Goal: Navigation & Orientation: Find specific page/section

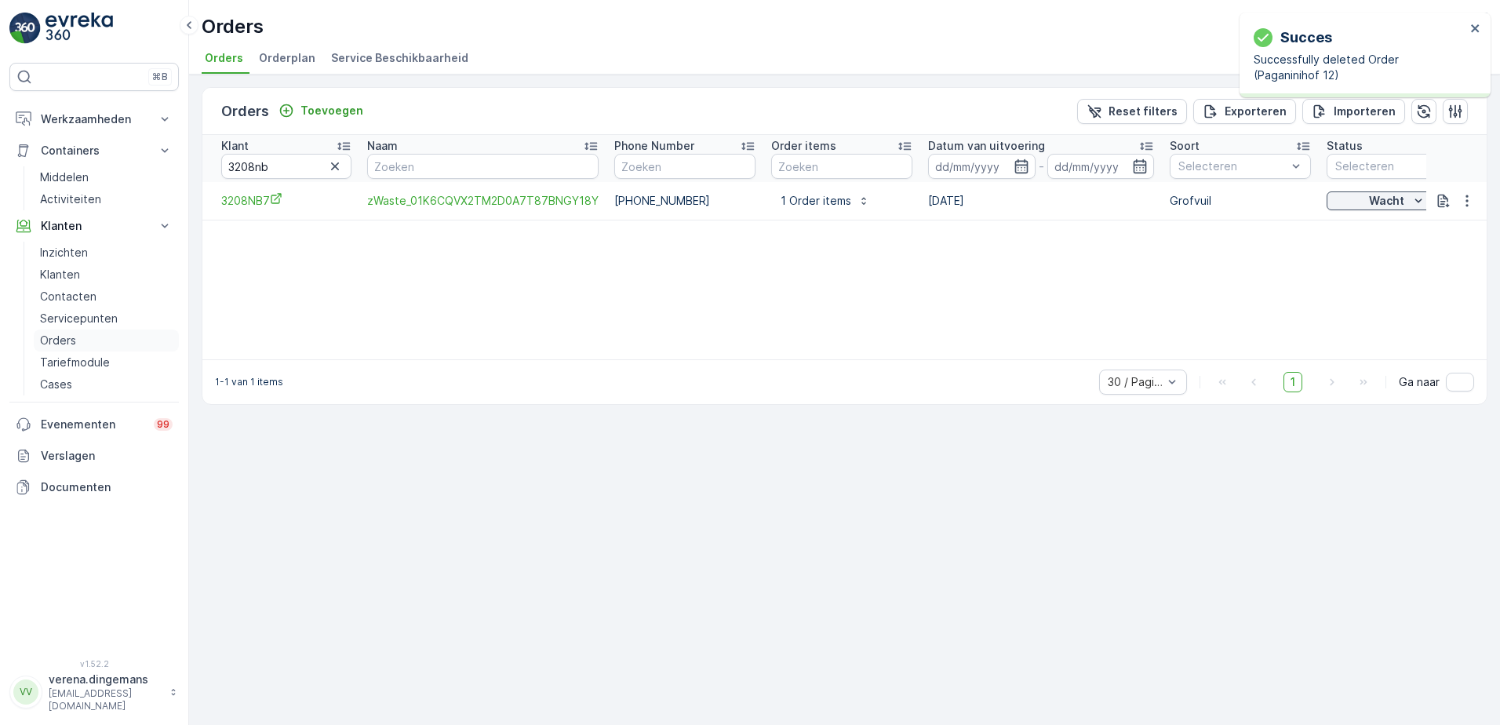
click at [55, 344] on p "Orders" at bounding box center [58, 341] width 36 height 16
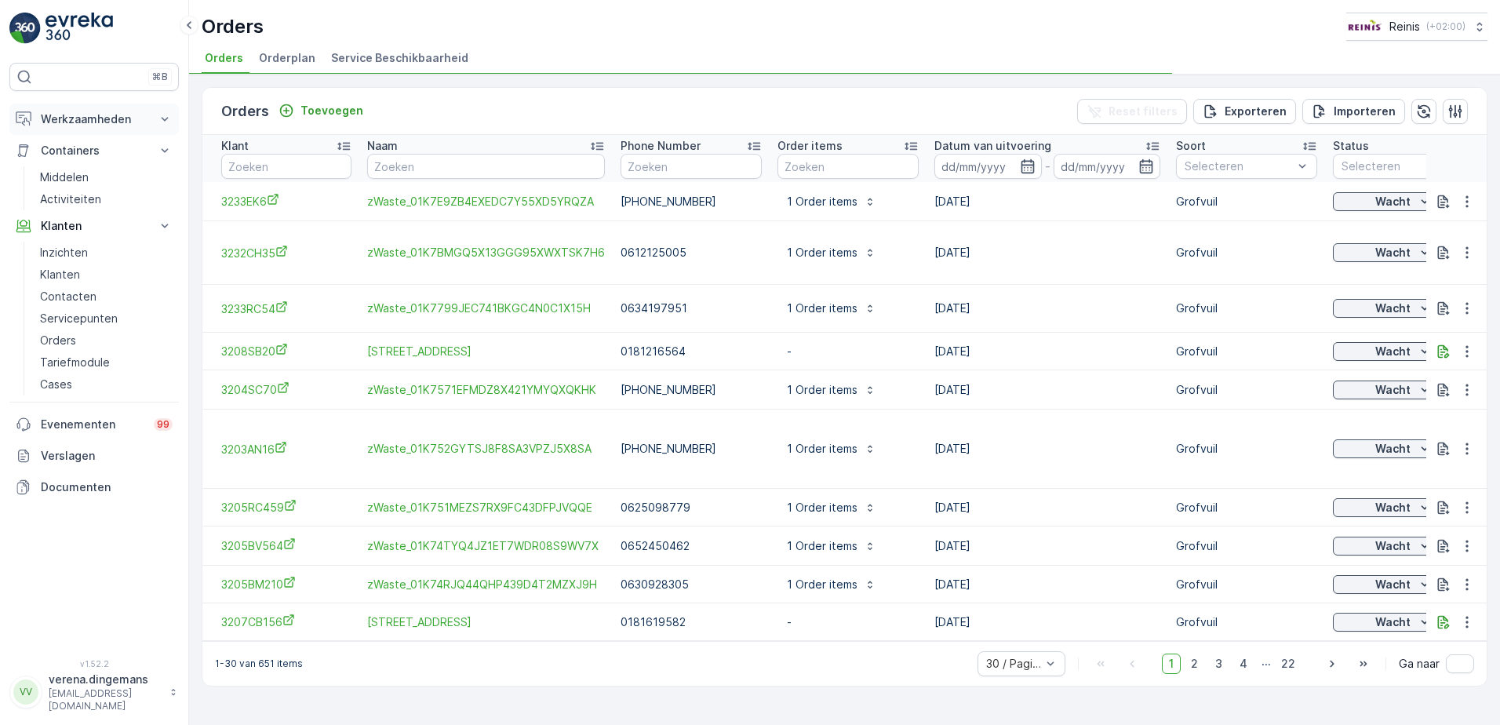
click at [93, 121] on p "Werkzaamheden" at bounding box center [94, 119] width 107 height 16
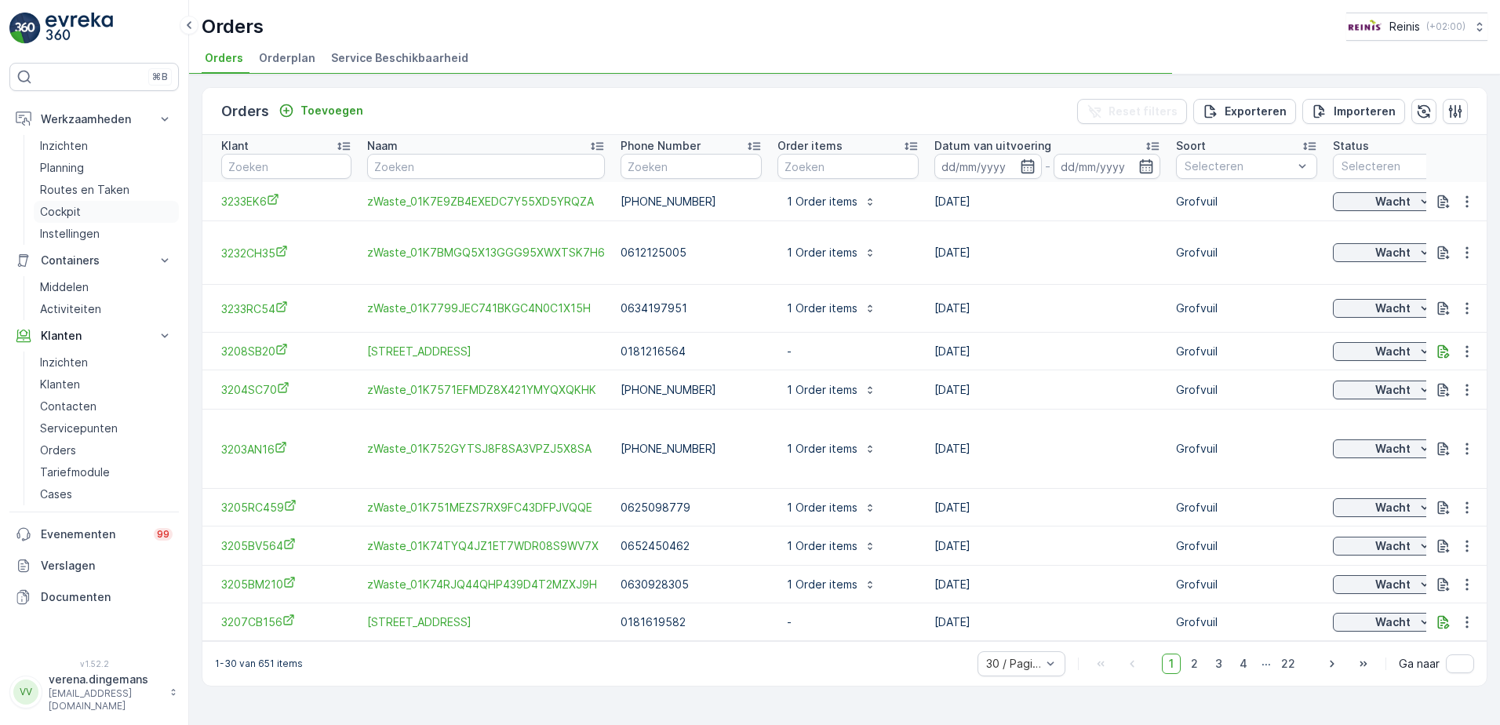
click at [53, 210] on p "Cockpit" at bounding box center [60, 212] width 41 height 16
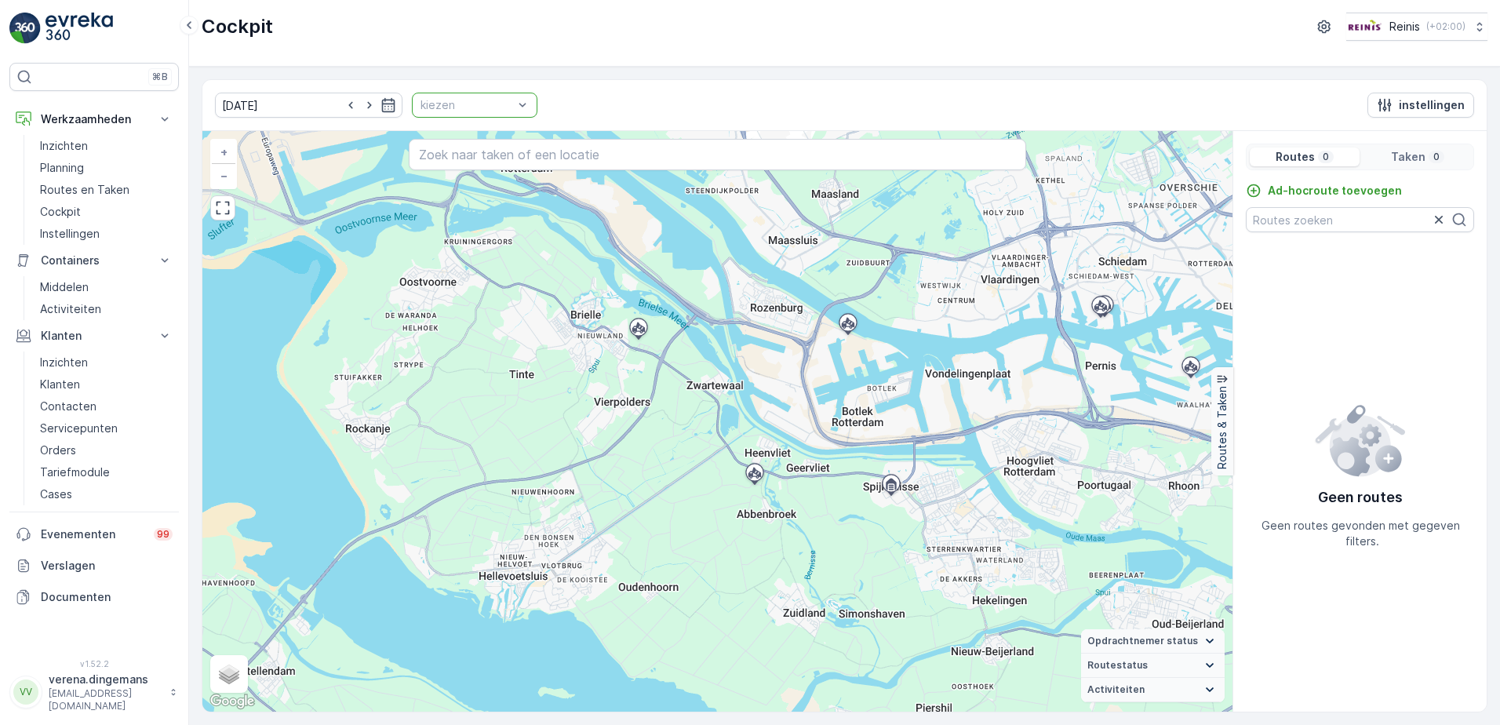
click at [477, 110] on div at bounding box center [467, 105] width 96 height 13
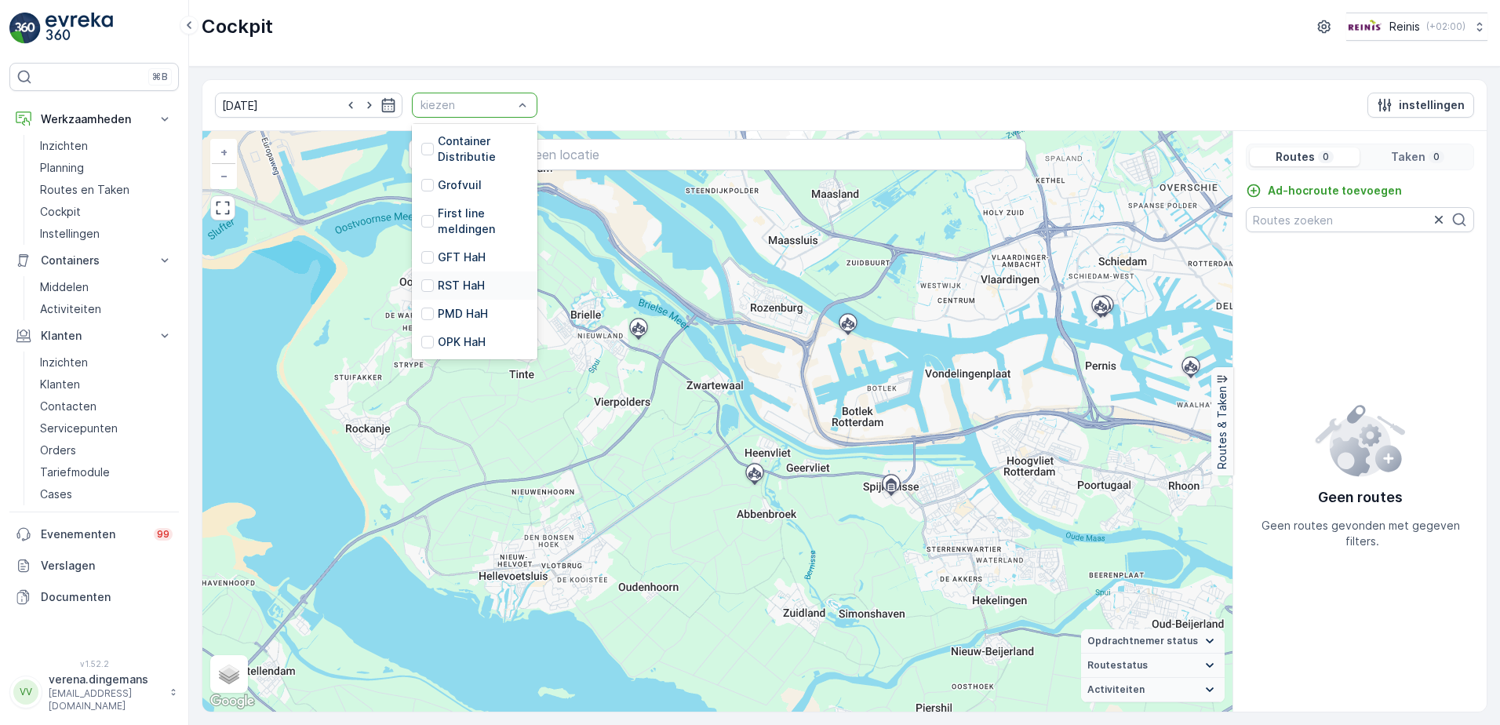
scroll to position [398, 0]
click at [421, 339] on div at bounding box center [427, 342] width 13 height 13
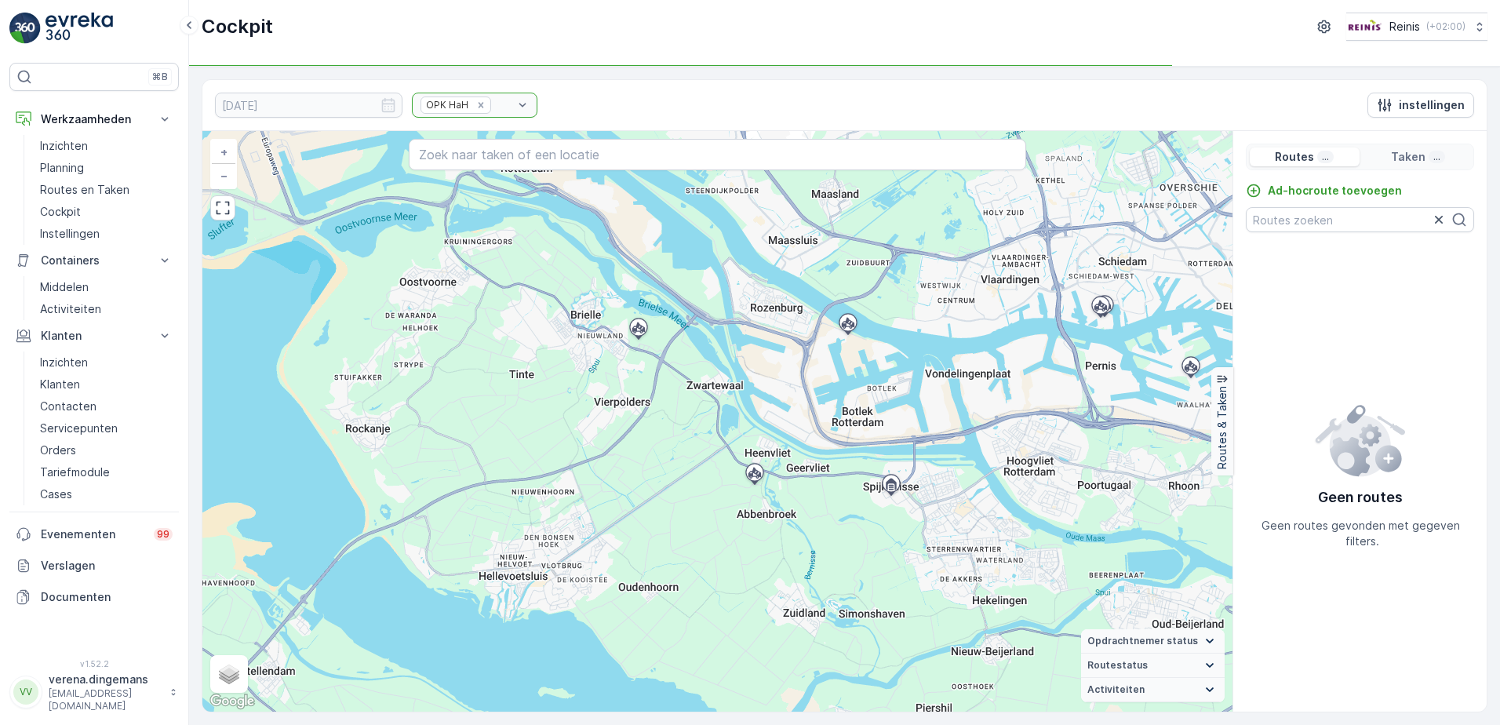
click at [574, 159] on input "text" at bounding box center [718, 154] width 618 height 31
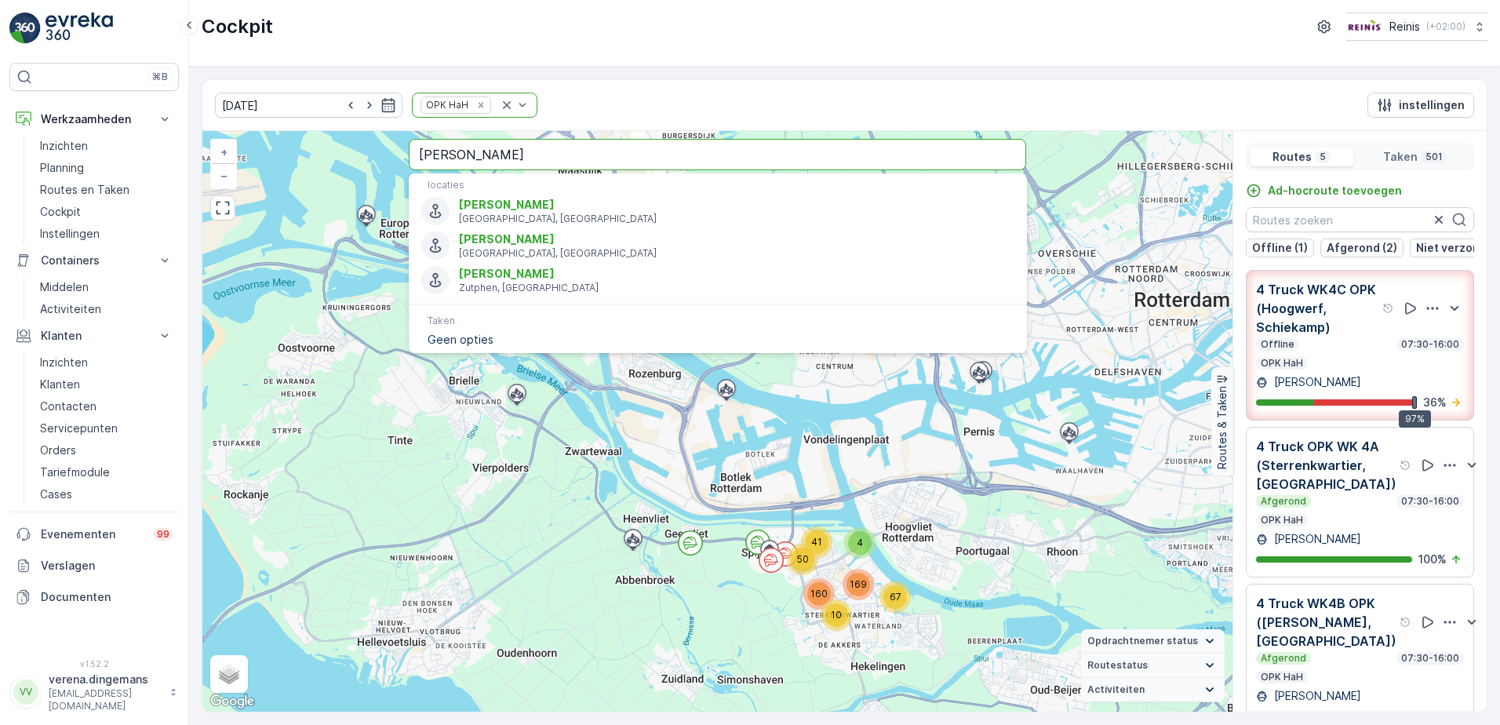
click at [590, 148] on input "[PERSON_NAME]" at bounding box center [718, 154] width 618 height 31
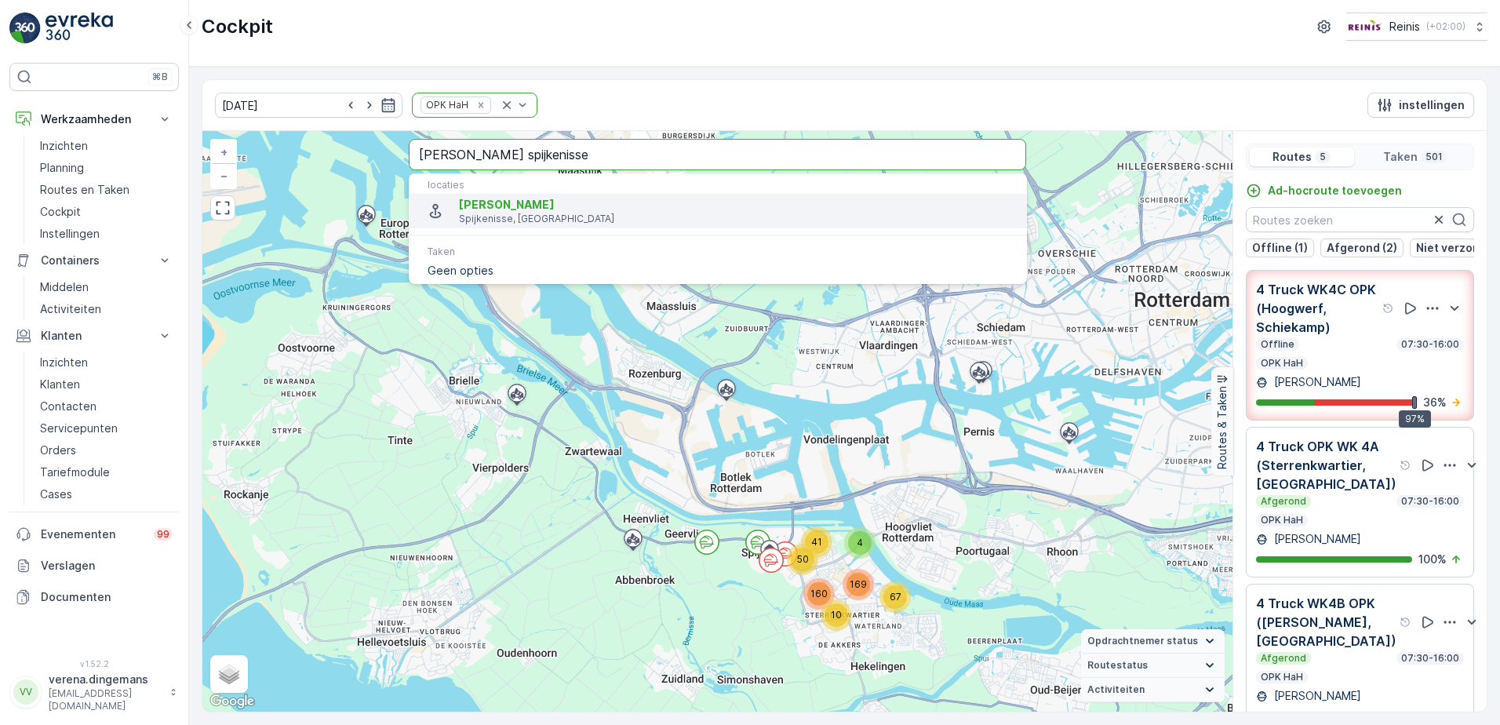
type input "[PERSON_NAME] spijkenisse"
click at [555, 210] on span "[PERSON_NAME]" at bounding box center [507, 204] width 96 height 13
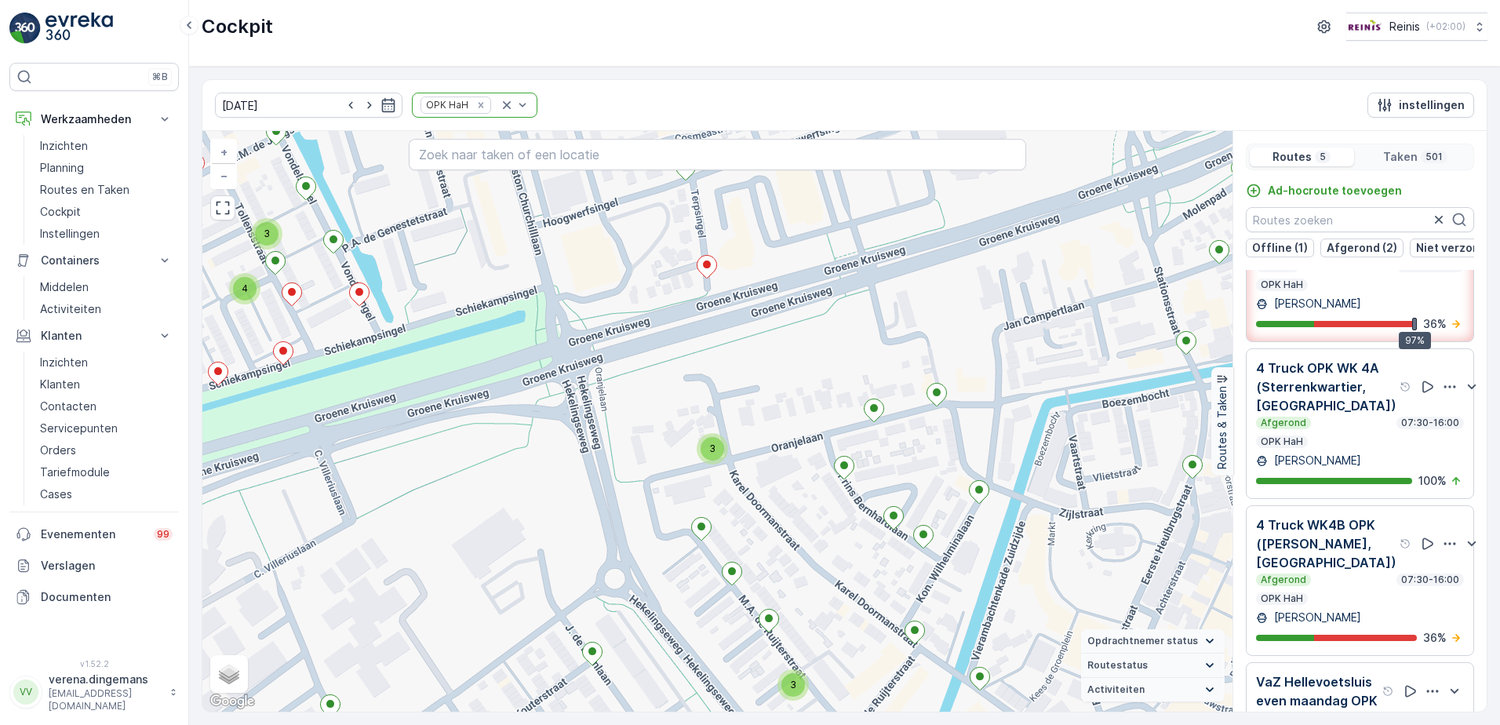
scroll to position [157, 0]
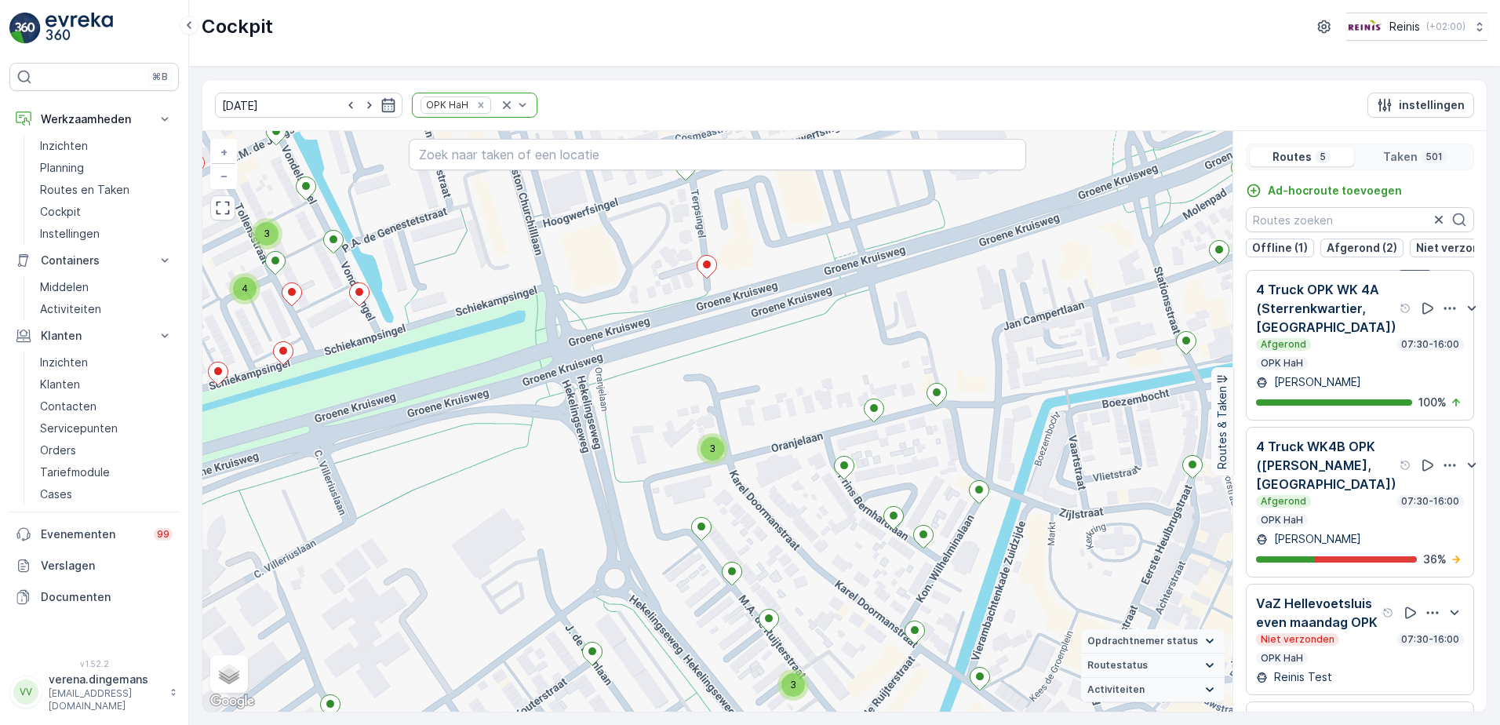
click at [1371, 547] on div "[PERSON_NAME]" at bounding box center [1360, 539] width 208 height 16
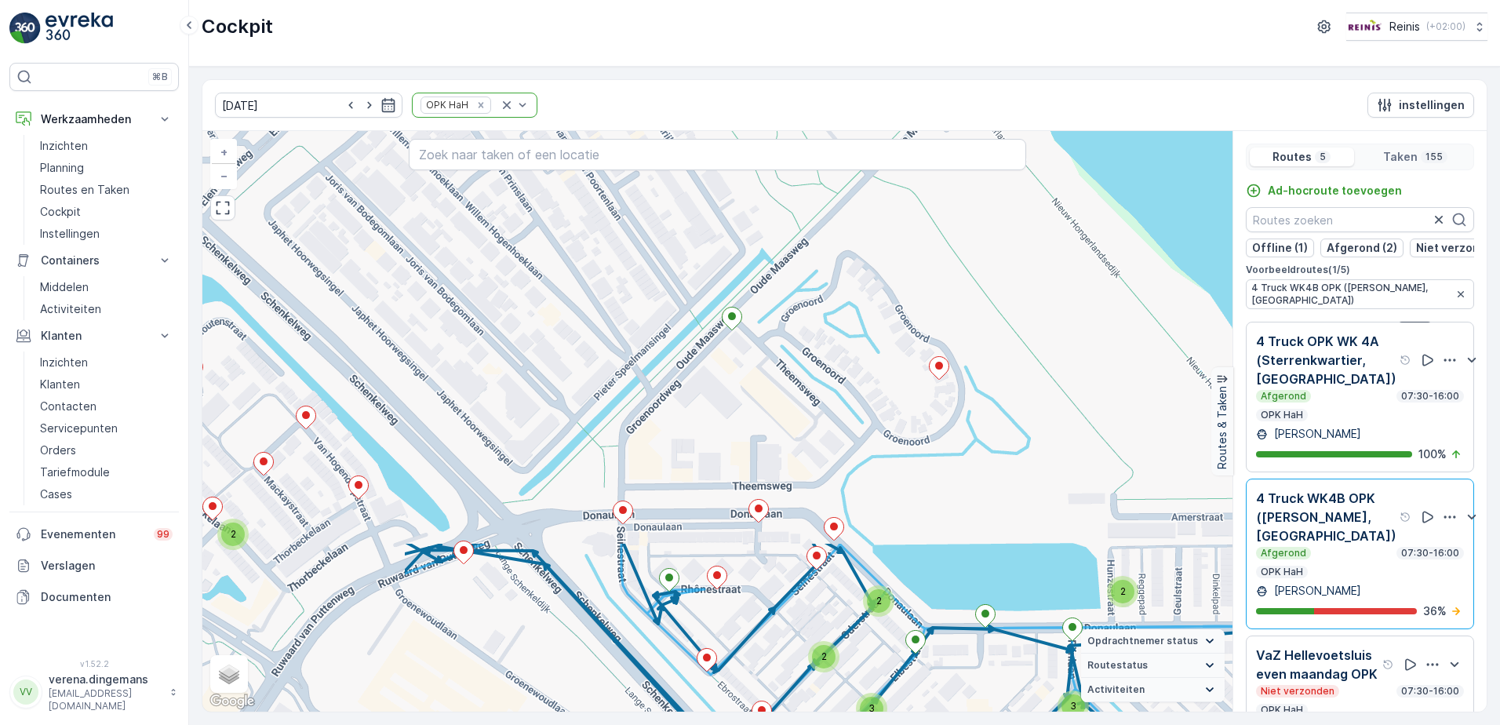
drag, startPoint x: 630, startPoint y: 290, endPoint x: 936, endPoint y: 760, distance: 560.2
click at [936, 724] on html "⌘B Werkzaamheden Inzichten Planning Routes en Taken Cockpit Instellingen Contai…" at bounding box center [750, 362] width 1500 height 725
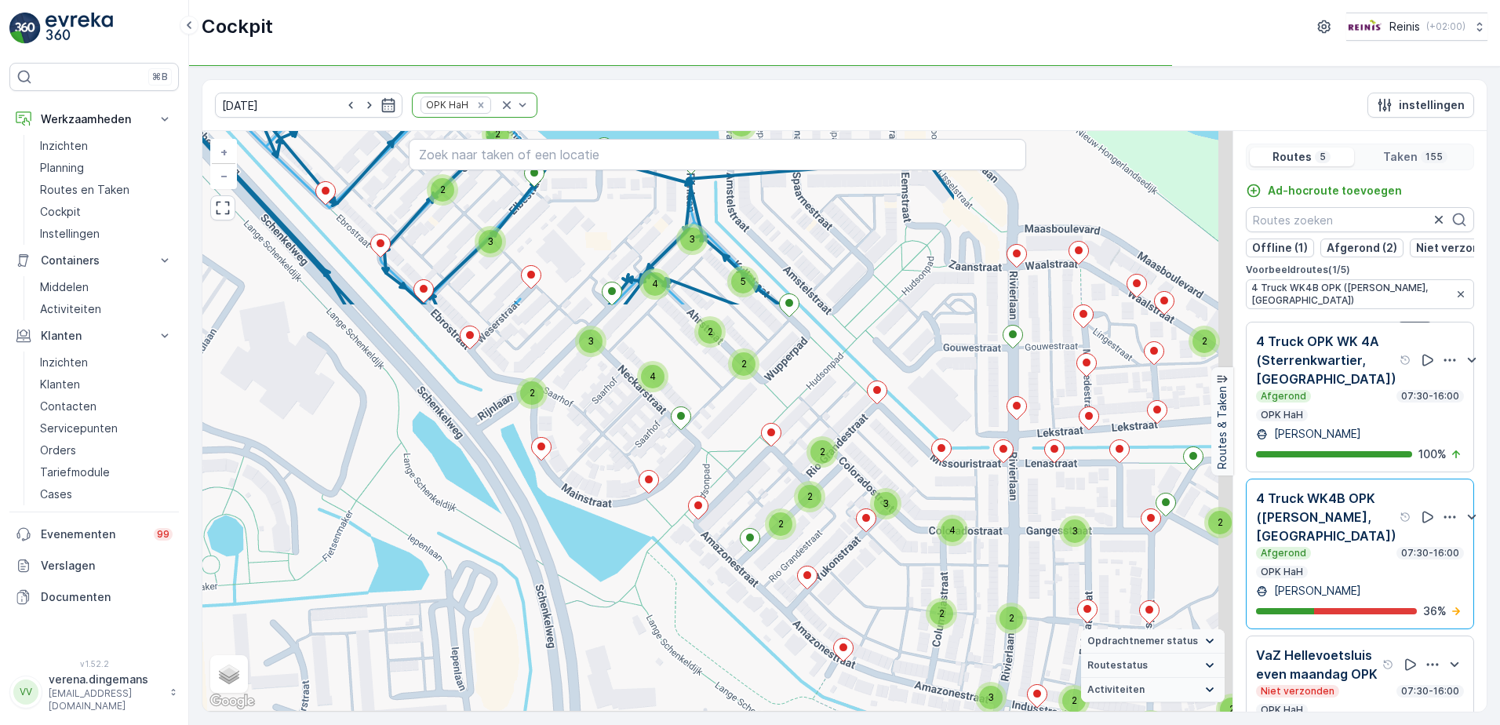
drag, startPoint x: 919, startPoint y: 705, endPoint x: 534, endPoint y: 234, distance: 607.9
click at [534, 234] on div "5 2 3 2 2 2 2 4 2 2 3 4 2 3 2 2 2 2 2 2 2 3 4 2 2 3 2 3 2 3 2 3 + − Satelliet s…" at bounding box center [717, 421] width 1030 height 581
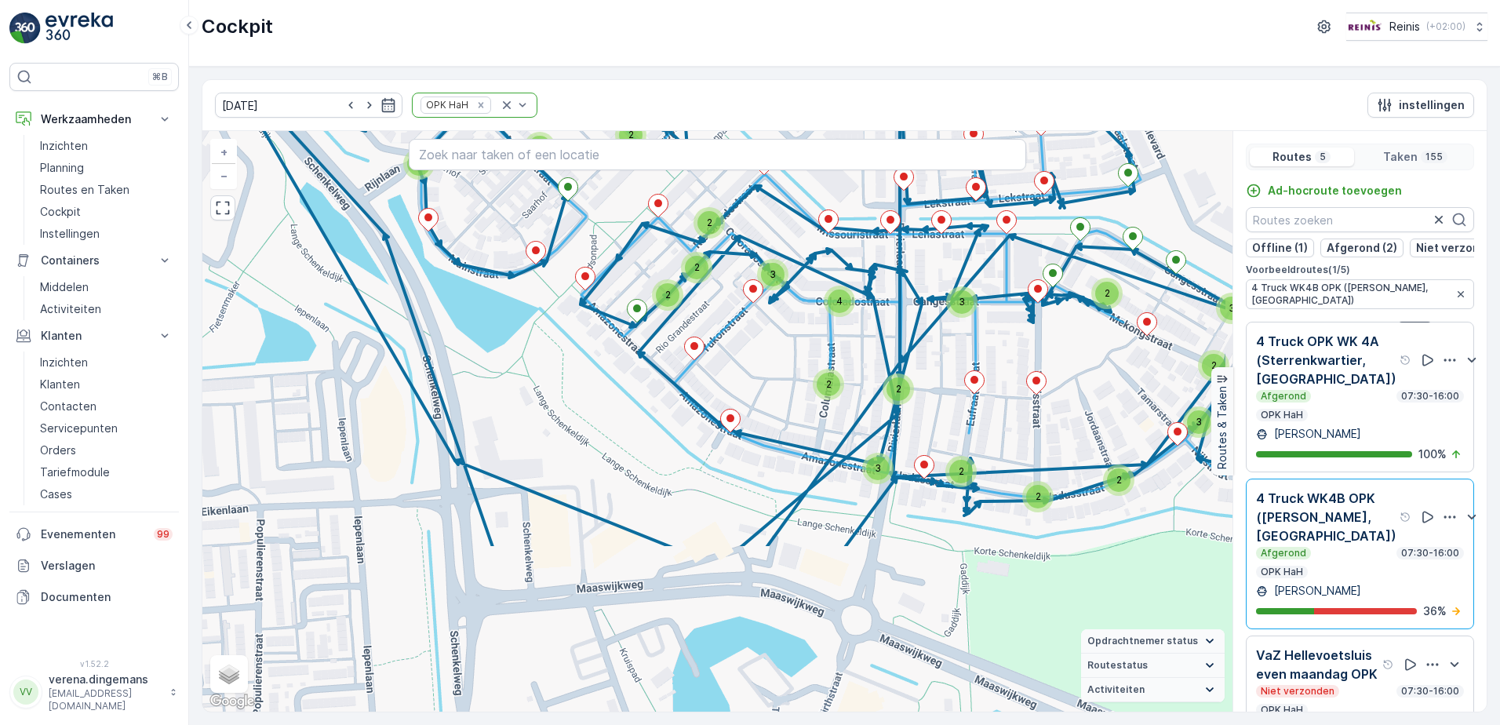
drag, startPoint x: 1066, startPoint y: 617, endPoint x: 955, endPoint y: 394, distance: 248.8
click at [955, 394] on div "5 2 3 2 2 2 2 4 2 2 3 4 2 3 2 2 2 2 2 2 2 3 4 2 2 3 2 3 2 3 2 3 + − Satelliet s…" at bounding box center [717, 421] width 1030 height 581
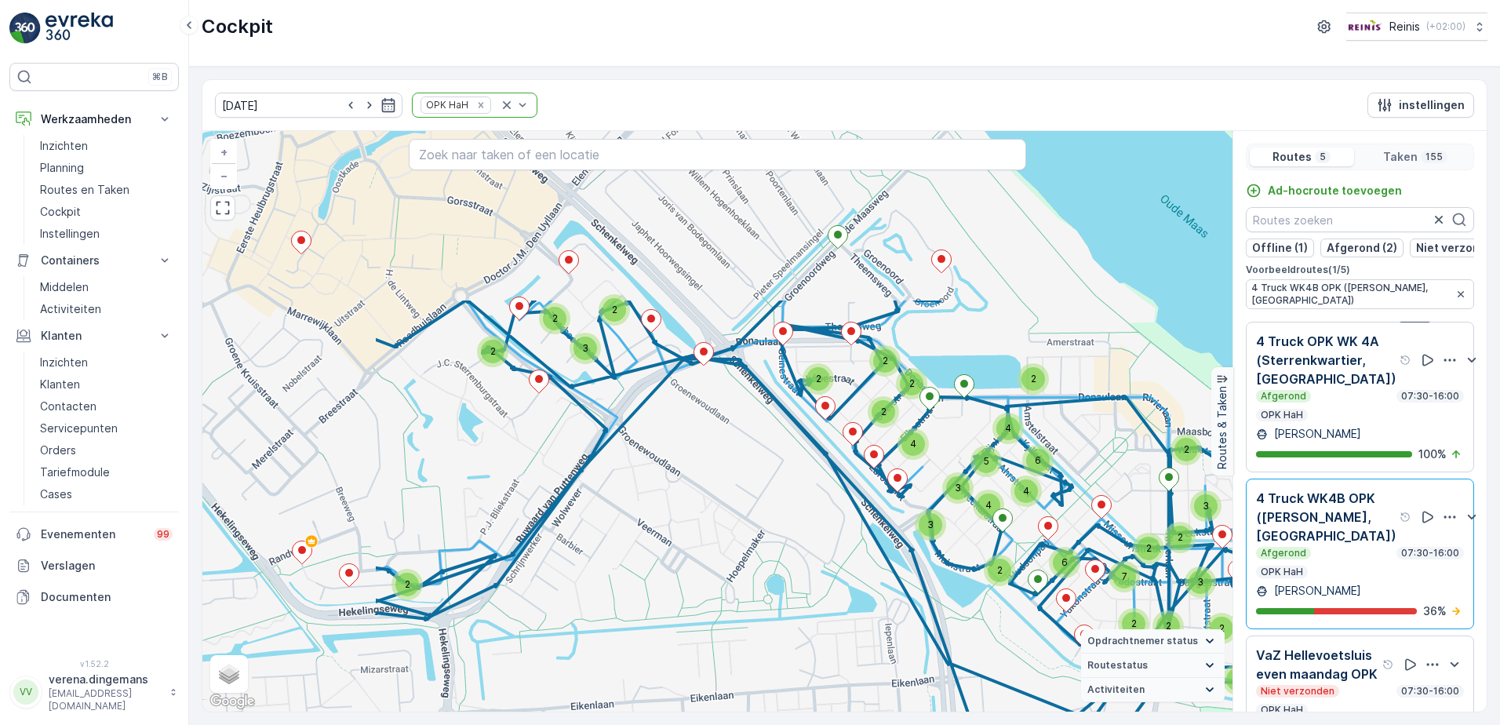
drag, startPoint x: 597, startPoint y: 435, endPoint x: 829, endPoint y: 611, distance: 291.8
click at [829, 611] on div "2 6 2 4 2 6 3 2 4 4 3 5 2 4 2 2 2 2 2 2 3 3 2 2 4 2 3 7 2 2 4 2 4 2 2 6 2 4 2 3…" at bounding box center [717, 421] width 1030 height 581
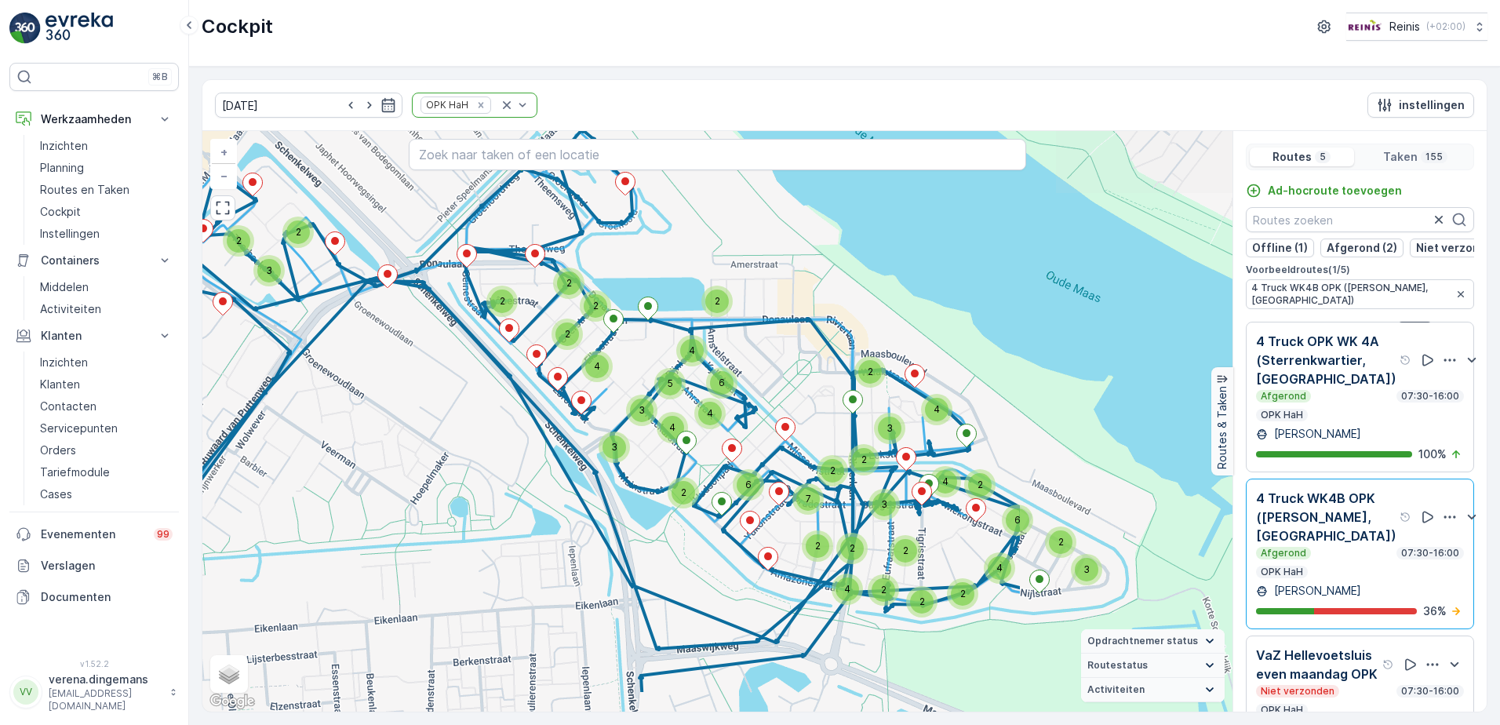
drag, startPoint x: 906, startPoint y: 508, endPoint x: 590, endPoint y: 430, distance: 325.6
click at [590, 430] on div "2 6 2 4 2 6 3 2 4 4 3 5 2 4 2 2 2 2 2 2 3 3 2 2 4 2 3 7 2 2 4 2 4 2 2 6 2 4 2 3…" at bounding box center [717, 421] width 1030 height 581
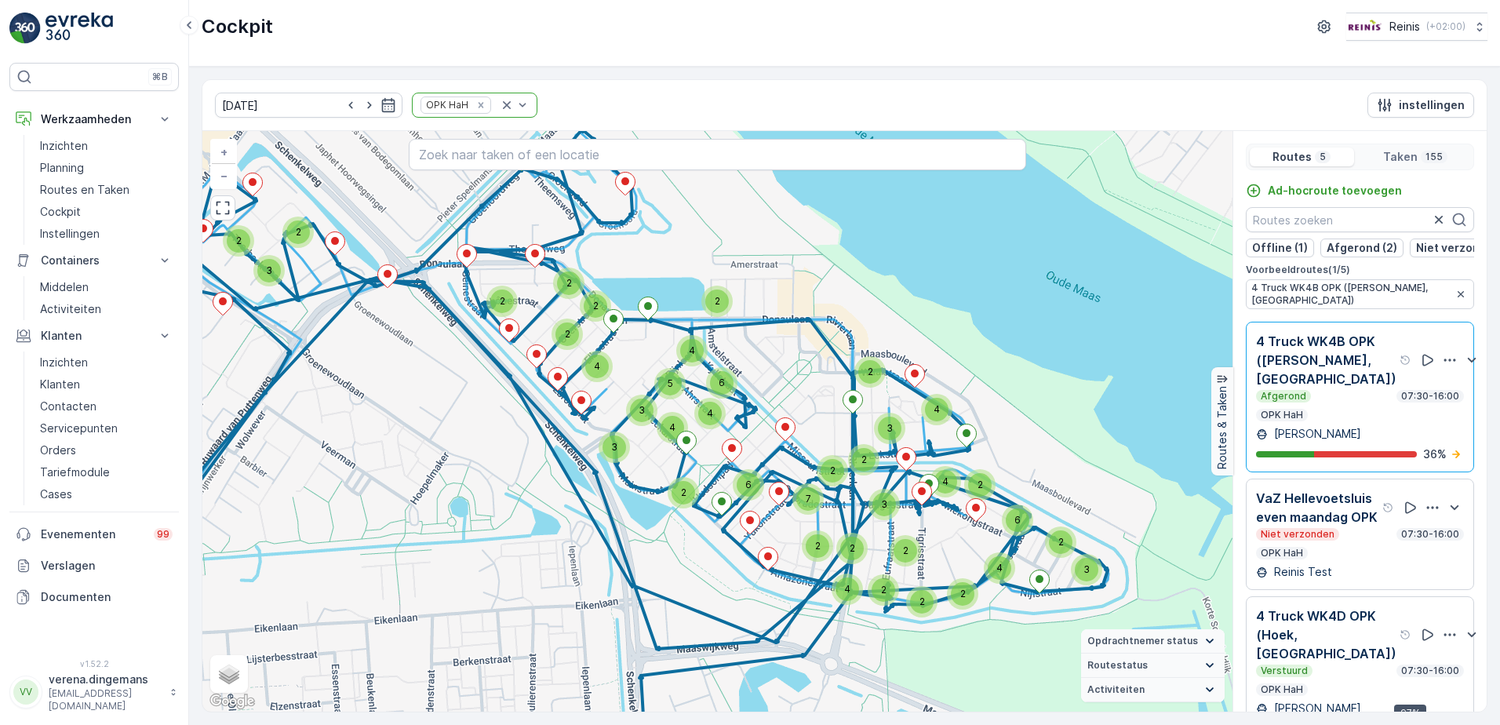
scroll to position [355, 0]
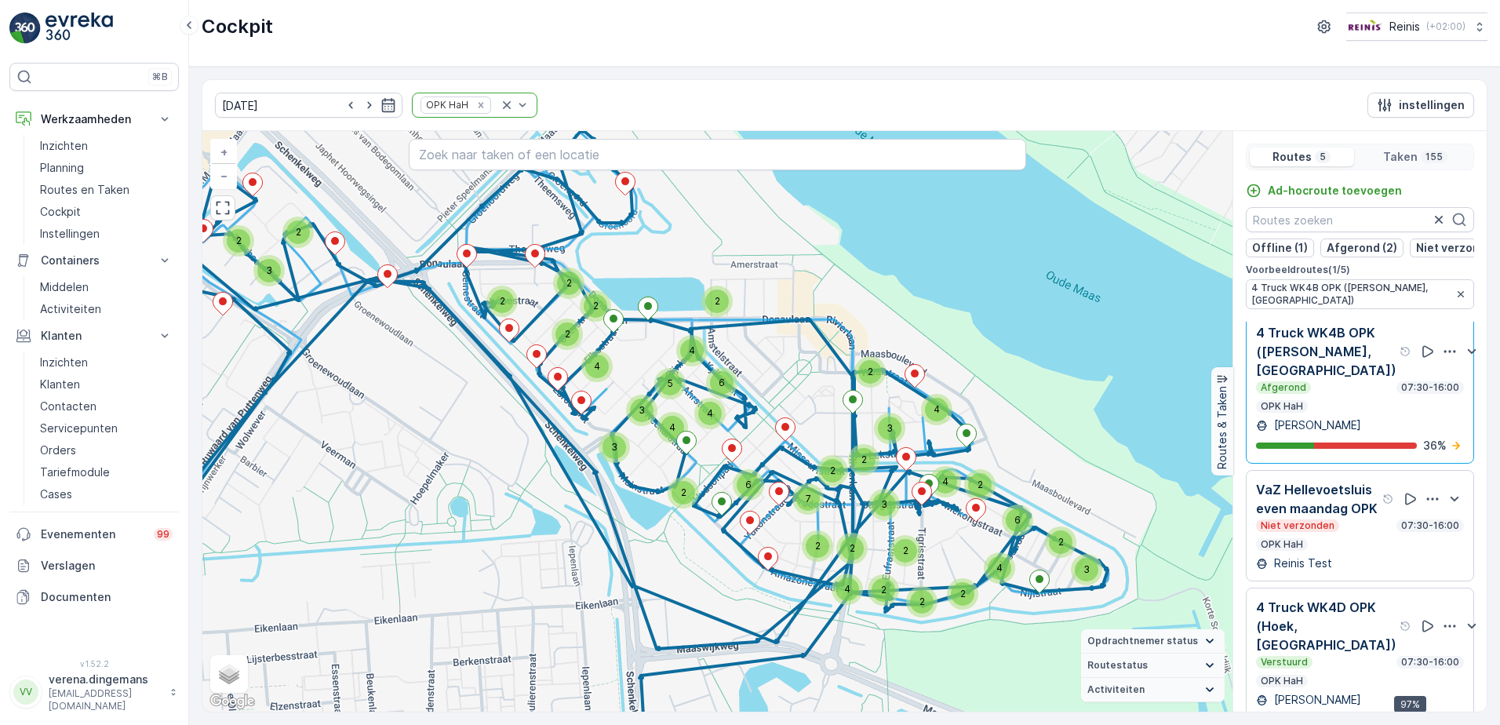
click at [1374, 671] on div "Verstuurd 07:30-16:00 OPK HaH" at bounding box center [1360, 671] width 208 height 31
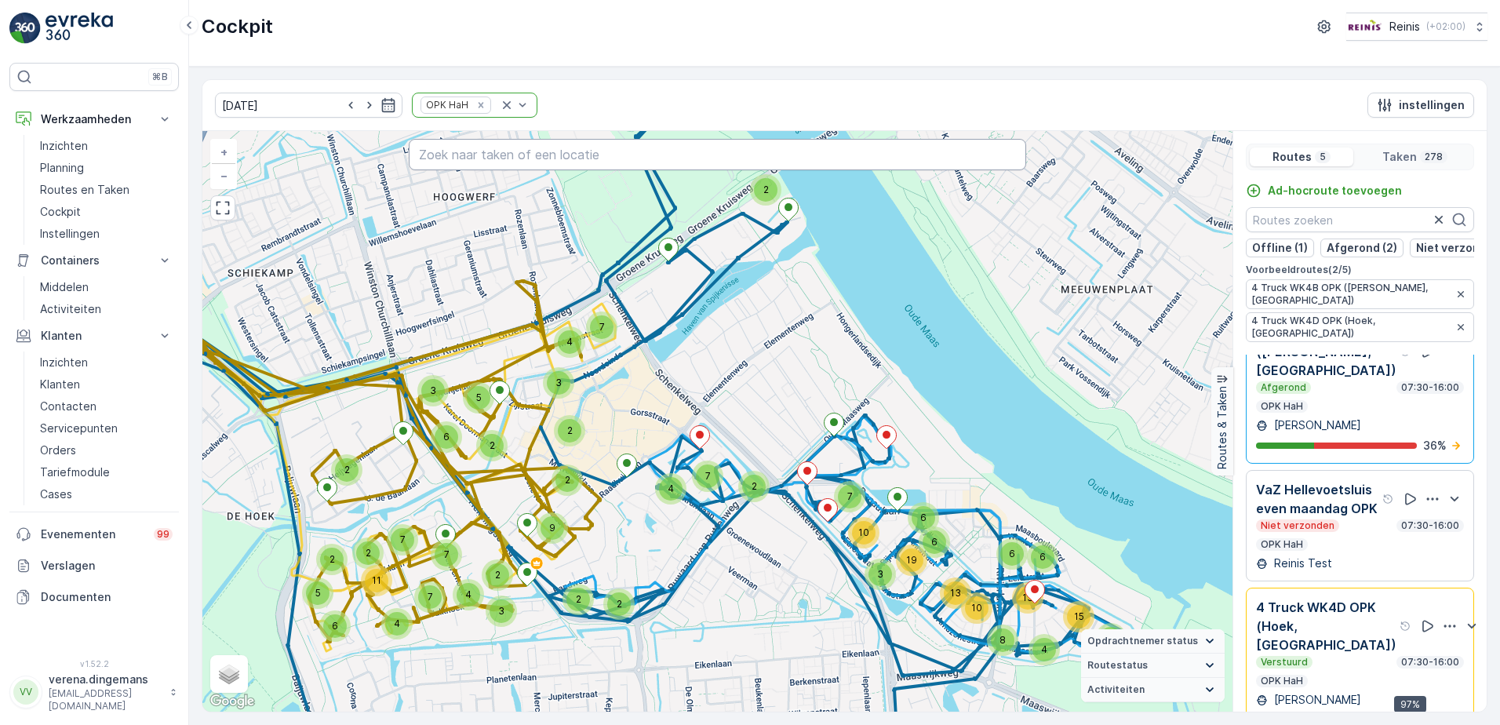
click at [548, 151] on input "text" at bounding box center [718, 154] width 618 height 31
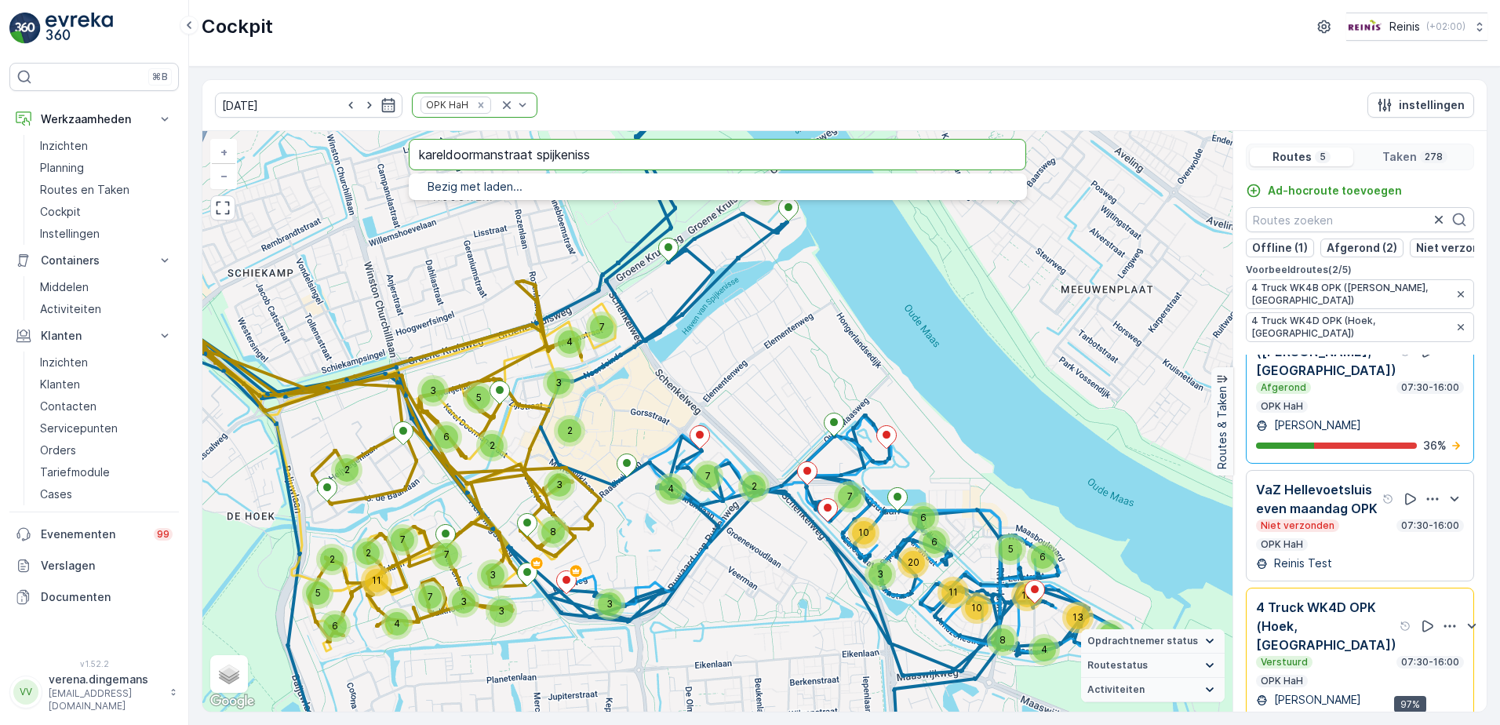
type input "kareldoormanstraat spijkenisse"
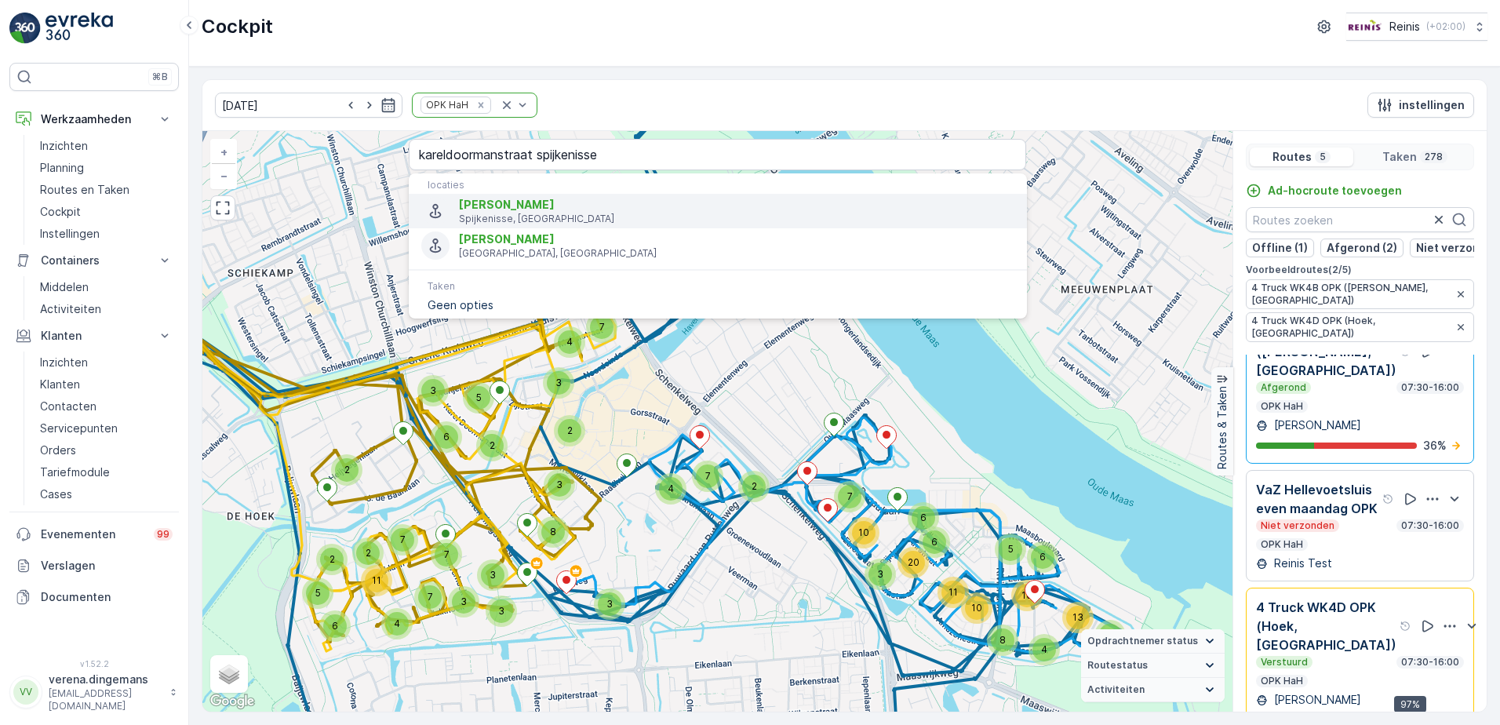
click at [524, 209] on span "[PERSON_NAME]" at bounding box center [507, 204] width 96 height 13
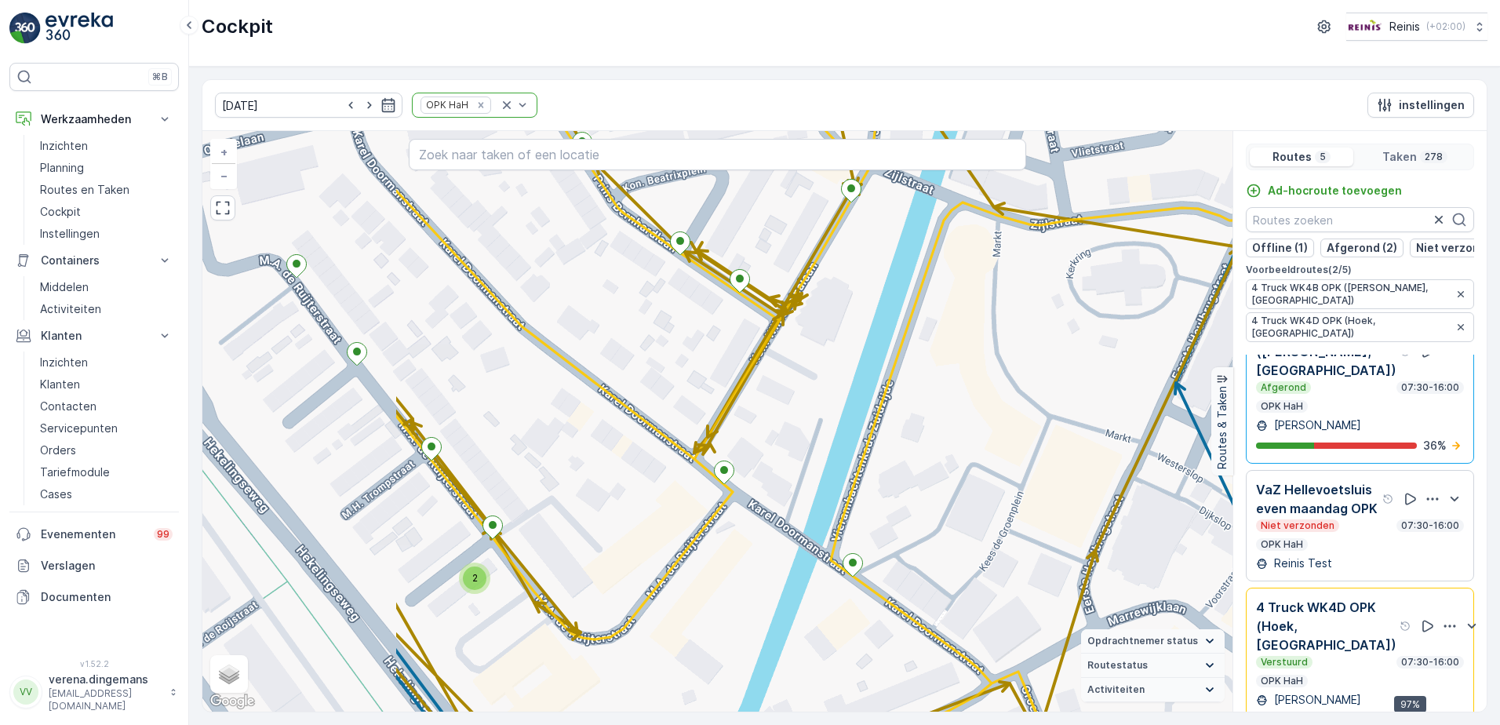
drag, startPoint x: 301, startPoint y: 502, endPoint x: 589, endPoint y: 497, distance: 288.8
click at [589, 497] on div "2 2 2 2 2 2 2 2 2 2 2 4 2 2 2 2 2 2 2 2 2 2 2 2 2 3 2 2 2 + − Satelliet stappen…" at bounding box center [717, 421] width 1030 height 581
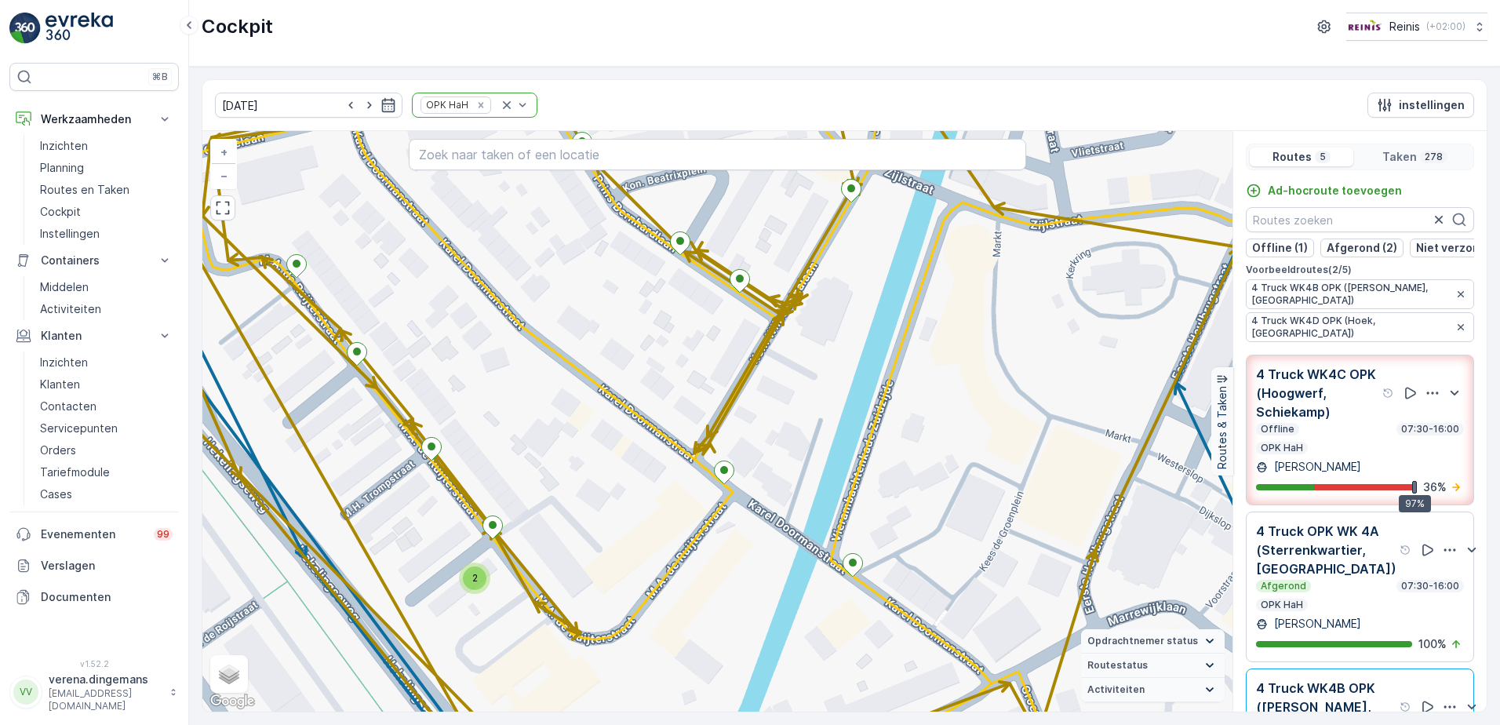
scroll to position [157, 0]
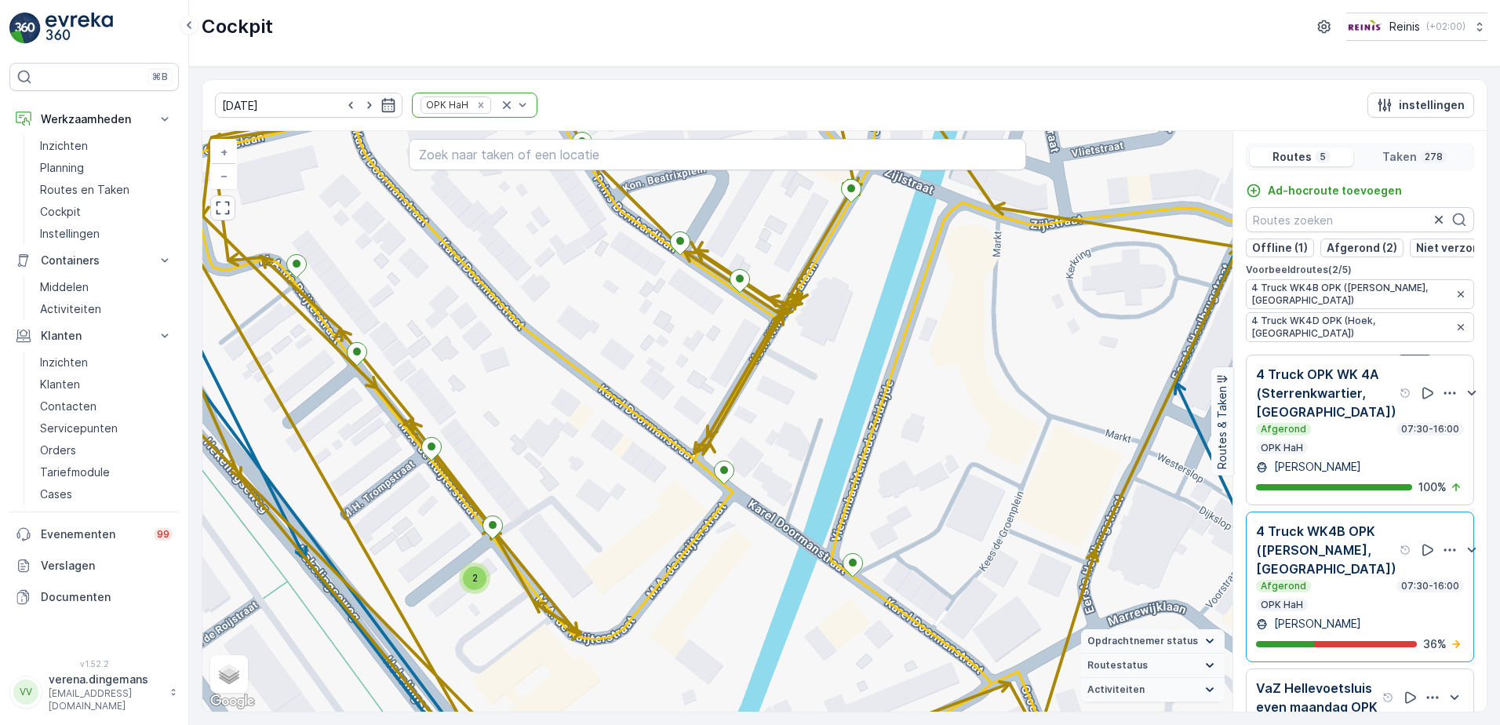
click at [1343, 577] on p "4 Truck WK4B OPK ([PERSON_NAME], [GEOGRAPHIC_DATA])" at bounding box center [1326, 550] width 140 height 56
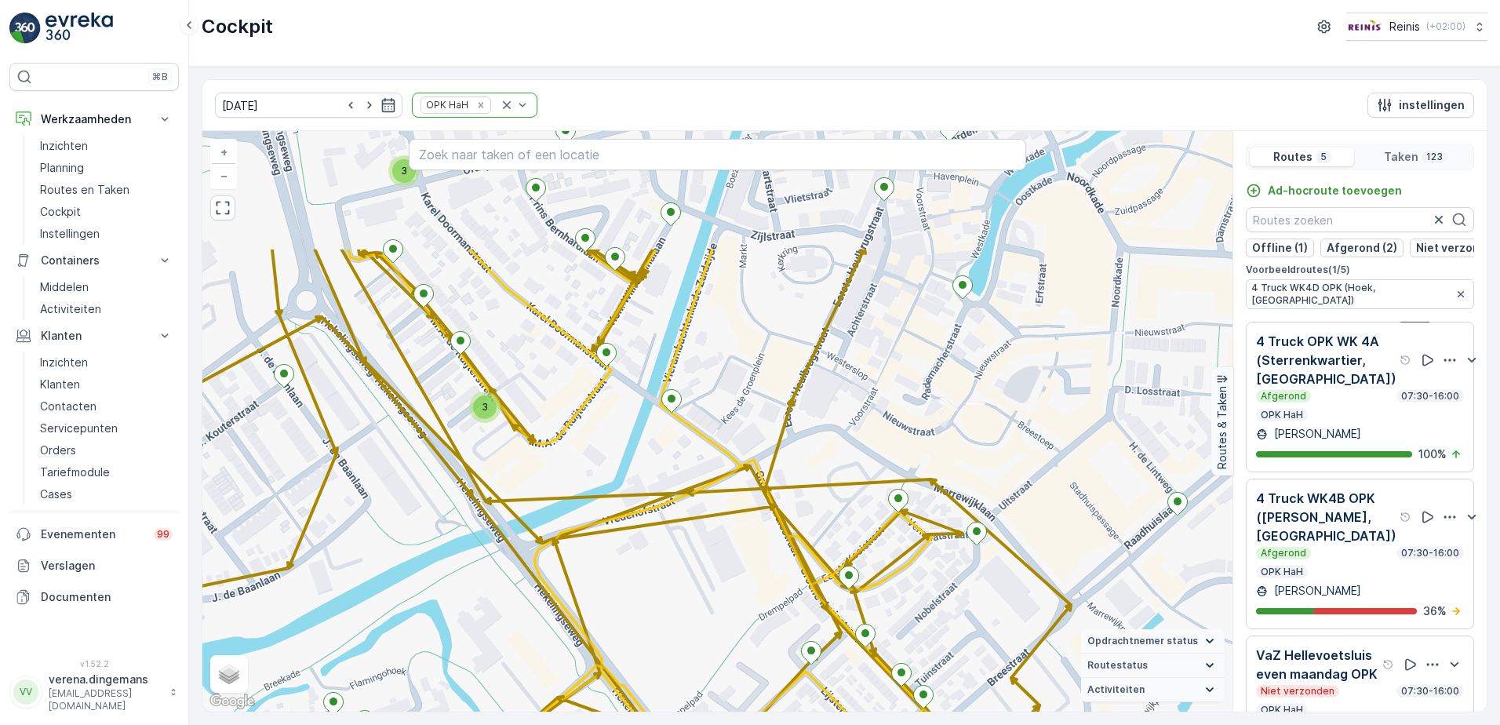
drag, startPoint x: 671, startPoint y: 390, endPoint x: 665, endPoint y: 567, distance: 176.7
click at [665, 567] on div "2 2 2 2 2 2 2 2 2 2 2 2 3 3 + − Satelliet stappenplan Terrein Hybride Leaflet S…" at bounding box center [717, 421] width 1030 height 581
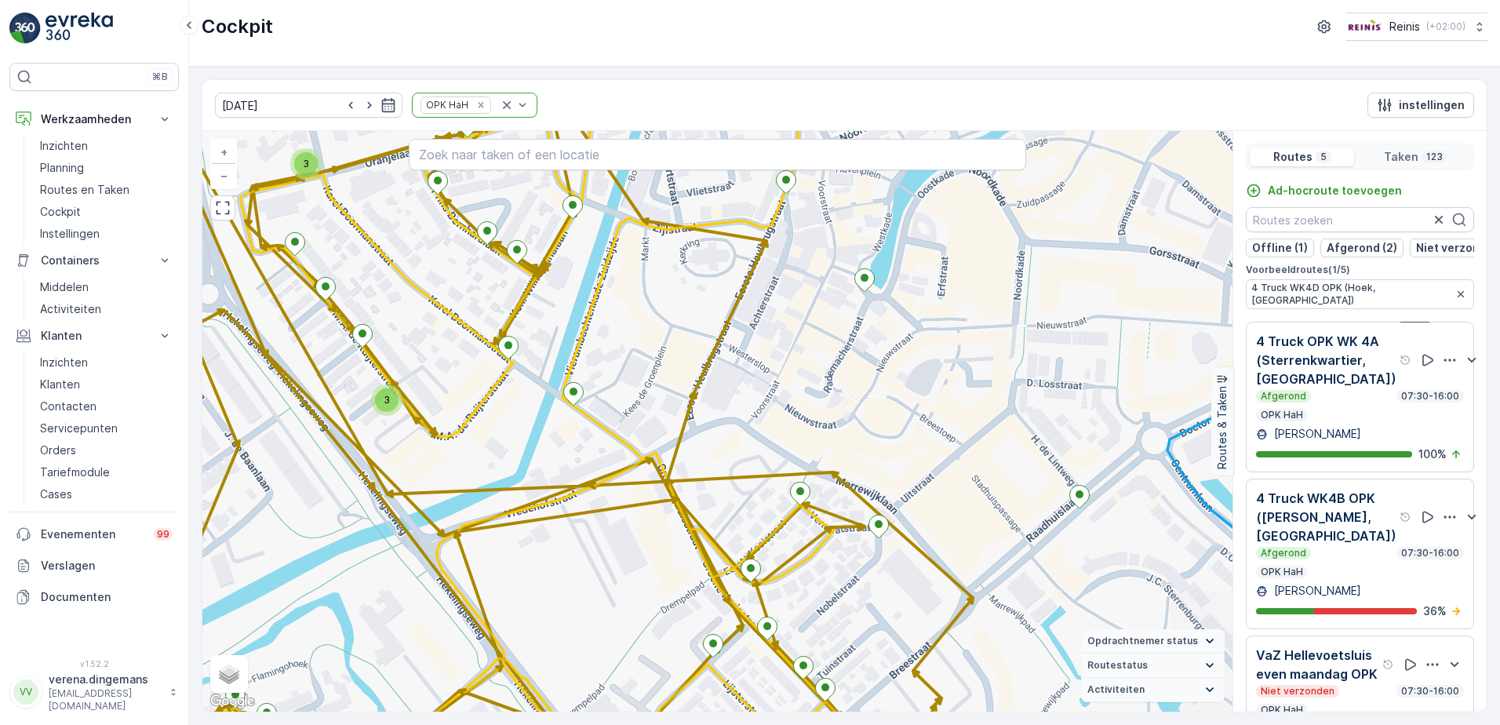
drag, startPoint x: 805, startPoint y: 377, endPoint x: 707, endPoint y: 370, distance: 98.3
click at [707, 370] on div "2 2 2 2 2 2 2 2 2 2 2 2 3 3 + − Satelliet stappenplan Terrein Hybride Leaflet S…" at bounding box center [717, 421] width 1030 height 581
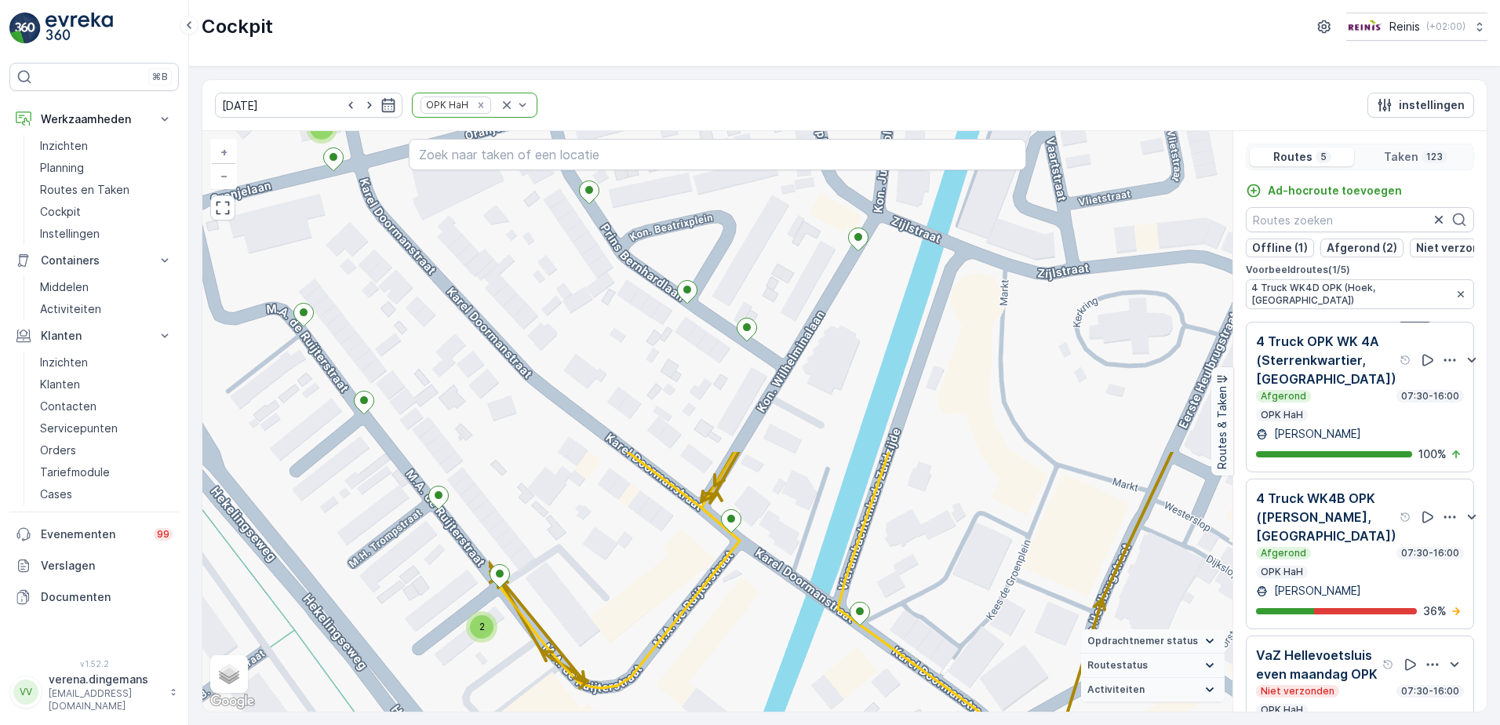
drag, startPoint x: 336, startPoint y: 237, endPoint x: 725, endPoint y: 616, distance: 543.3
click at [725, 616] on div "2 2 2 2 2 2 + − Satelliet stappenplan Terrein Hybride Leaflet Sneltoetsen Kaart…" at bounding box center [717, 421] width 1030 height 581
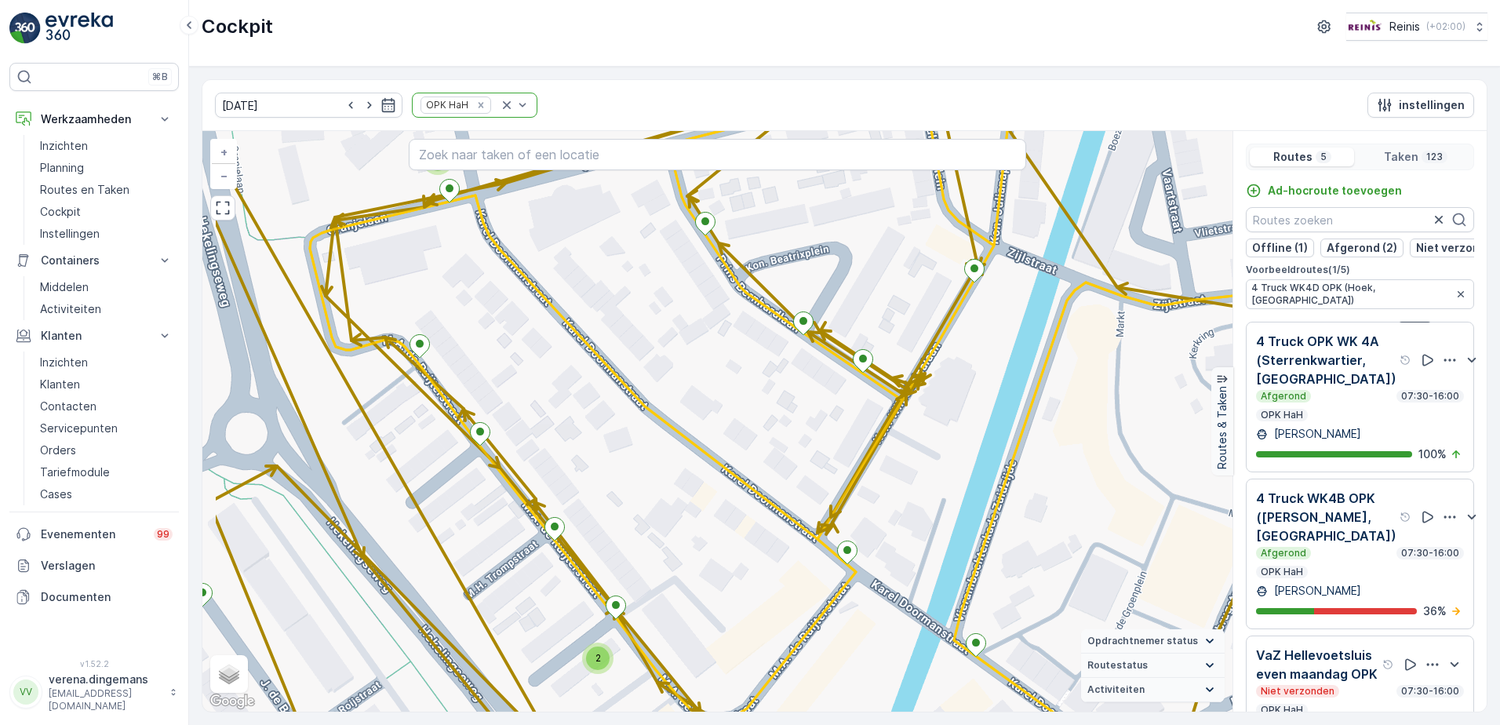
drag, startPoint x: 436, startPoint y: 355, endPoint x: 552, endPoint y: 386, distance: 120.3
click at [552, 386] on div "2 2 2 2 2 2 + − Satelliet stappenplan Terrein Hybride Leaflet Sneltoetsen Kaart…" at bounding box center [717, 421] width 1030 height 581
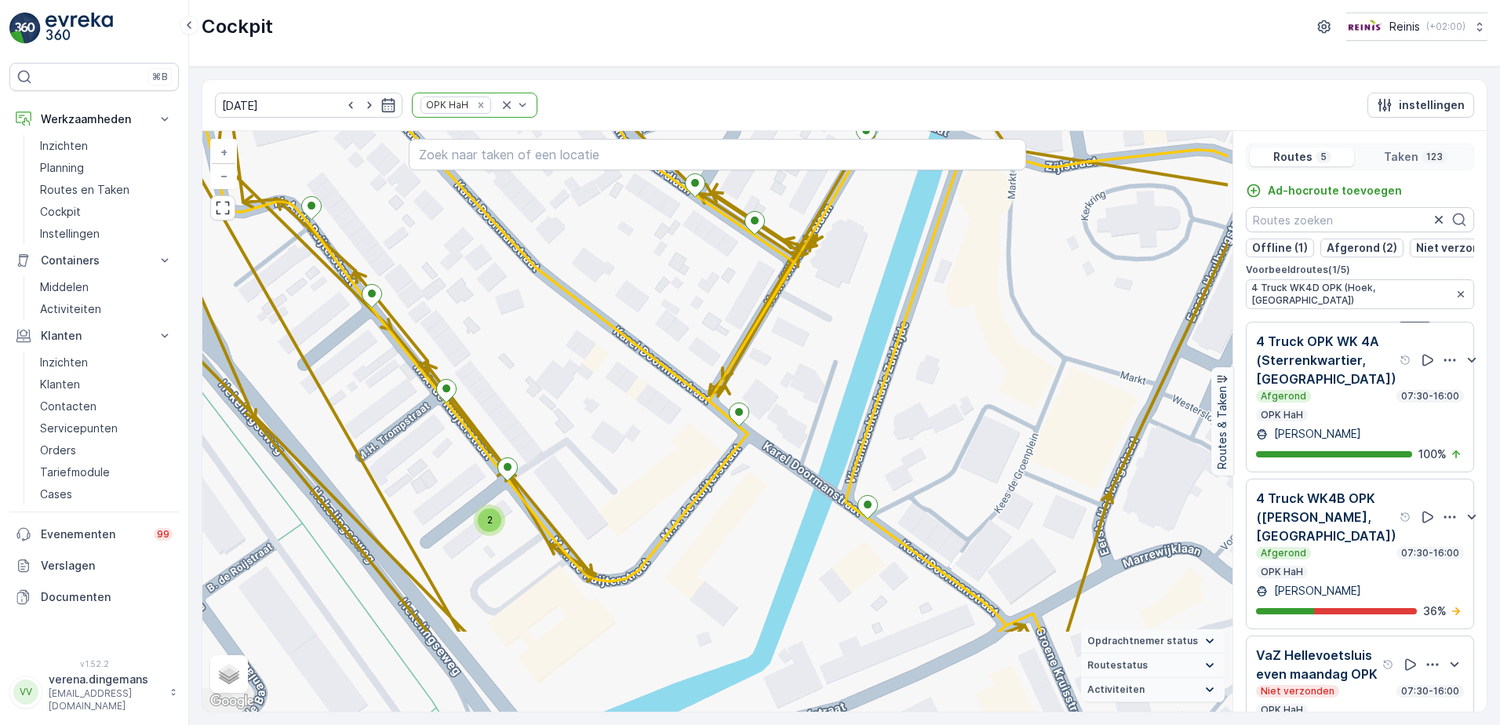
drag, startPoint x: 1023, startPoint y: 576, endPoint x: 915, endPoint y: 438, distance: 175.5
click at [915, 438] on div "2 2 2 2 2 2 + − Satelliet stappenplan Terrein Hybride Leaflet Sneltoetsen Kaart…" at bounding box center [717, 421] width 1030 height 581
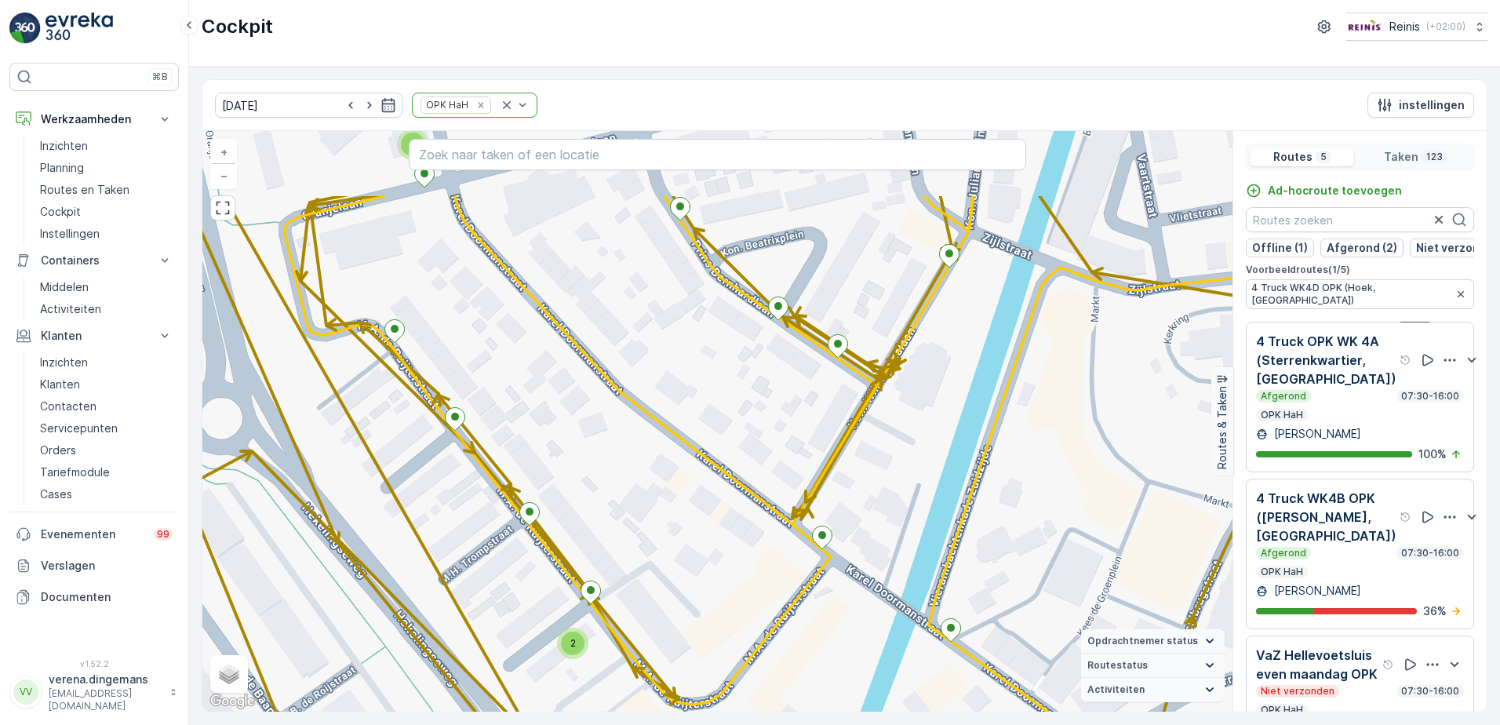
drag, startPoint x: 625, startPoint y: 459, endPoint x: 708, endPoint y: 582, distance: 148.6
click at [708, 582] on div "2 2 2 2 2 2 + − Satelliet stappenplan Terrein Hybride Leaflet Sneltoetsen Kaart…" at bounding box center [717, 421] width 1030 height 581
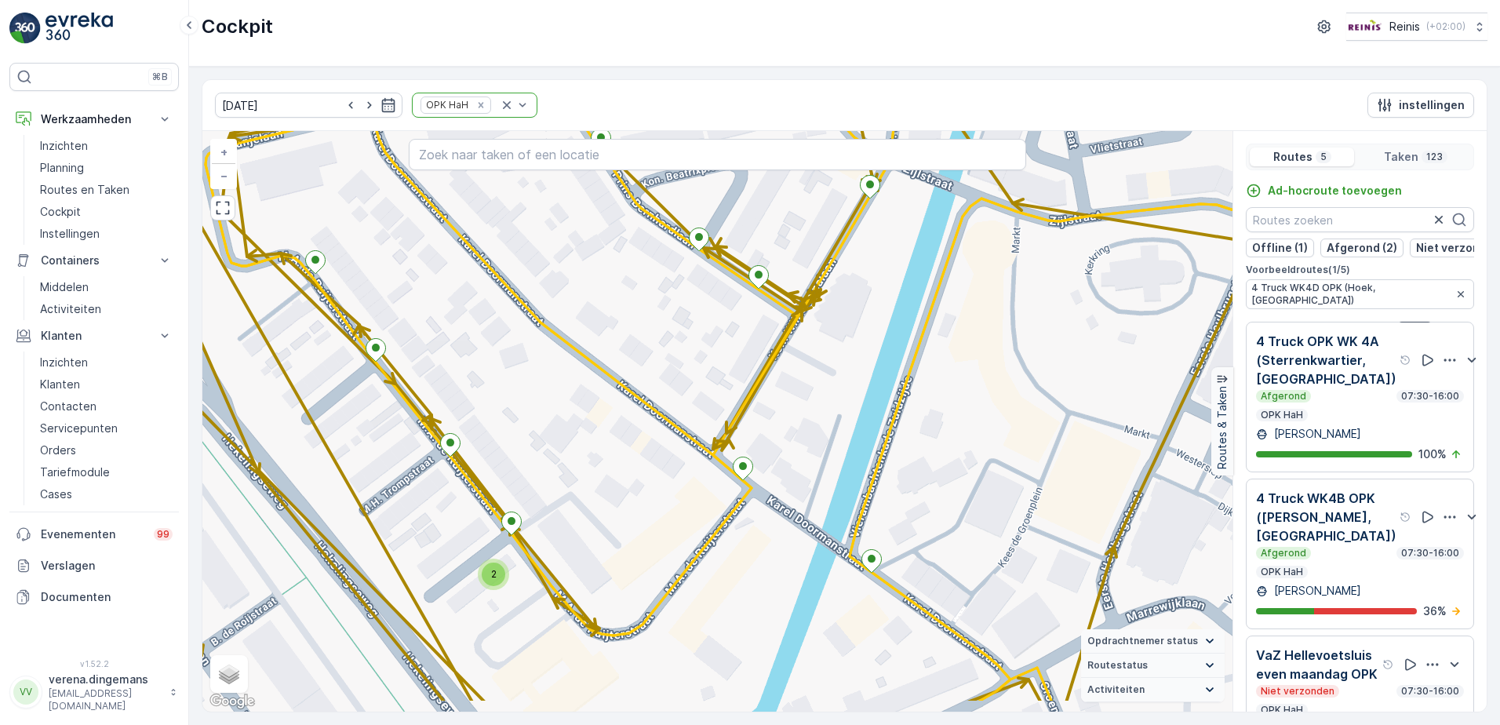
drag, startPoint x: 419, startPoint y: 330, endPoint x: 340, endPoint y: 261, distance: 105.1
click at [340, 261] on div "2 2 2 2 2 2 + − Satelliet stappenplan Terrein Hybride Leaflet Sneltoetsen Kaart…" at bounding box center [717, 421] width 1030 height 581
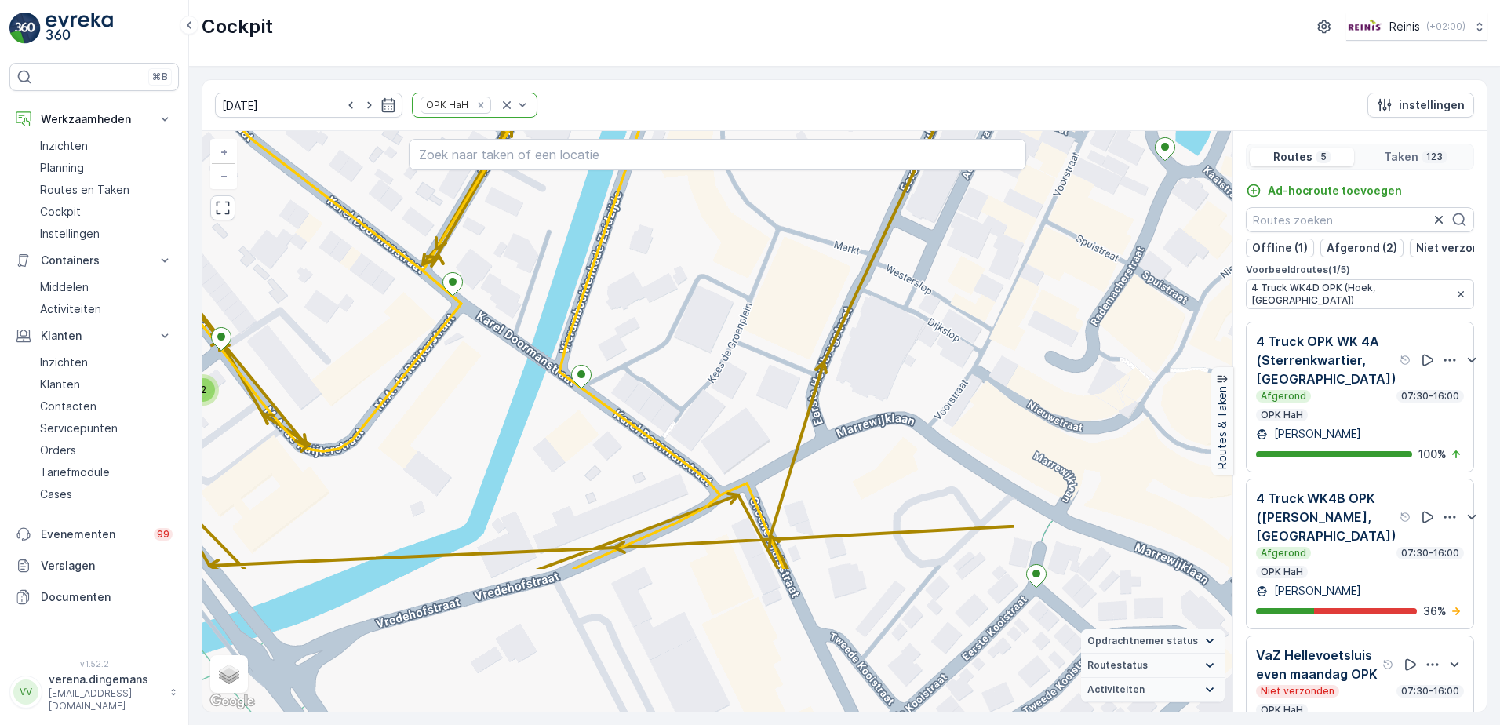
drag, startPoint x: 908, startPoint y: 614, endPoint x: 585, endPoint y: 413, distance: 380.0
click at [585, 413] on div "2 2 2 2 2 2 + − Satelliet stappenplan Terrein Hybride Leaflet Sneltoetsen Kaart…" at bounding box center [717, 421] width 1030 height 581
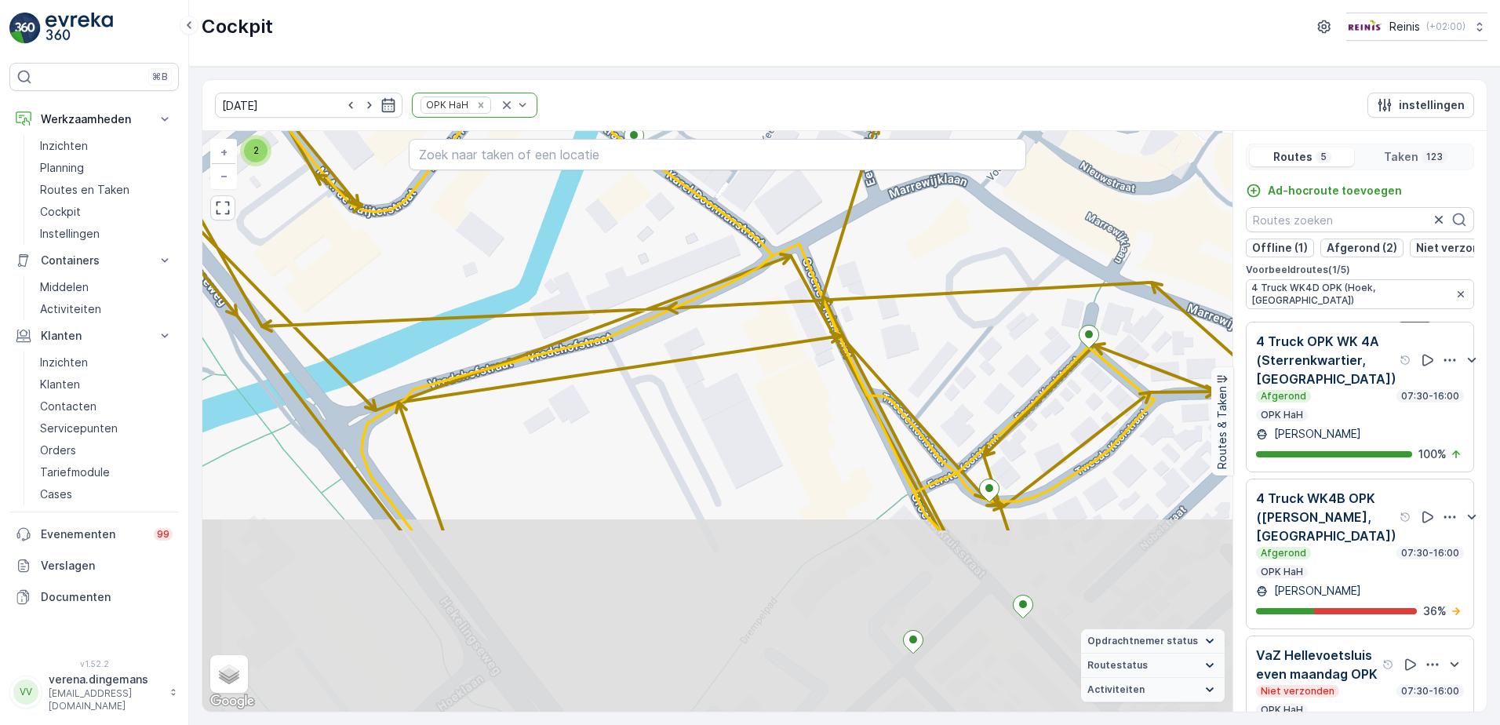
drag, startPoint x: 654, startPoint y: 581, endPoint x: 704, endPoint y: 350, distance: 236.1
click at [704, 350] on div "2 2 2 2 2 2 21523545 + − Satelliet stappenplan Terrein Hybride Leaflet Sneltoet…" at bounding box center [717, 421] width 1030 height 581
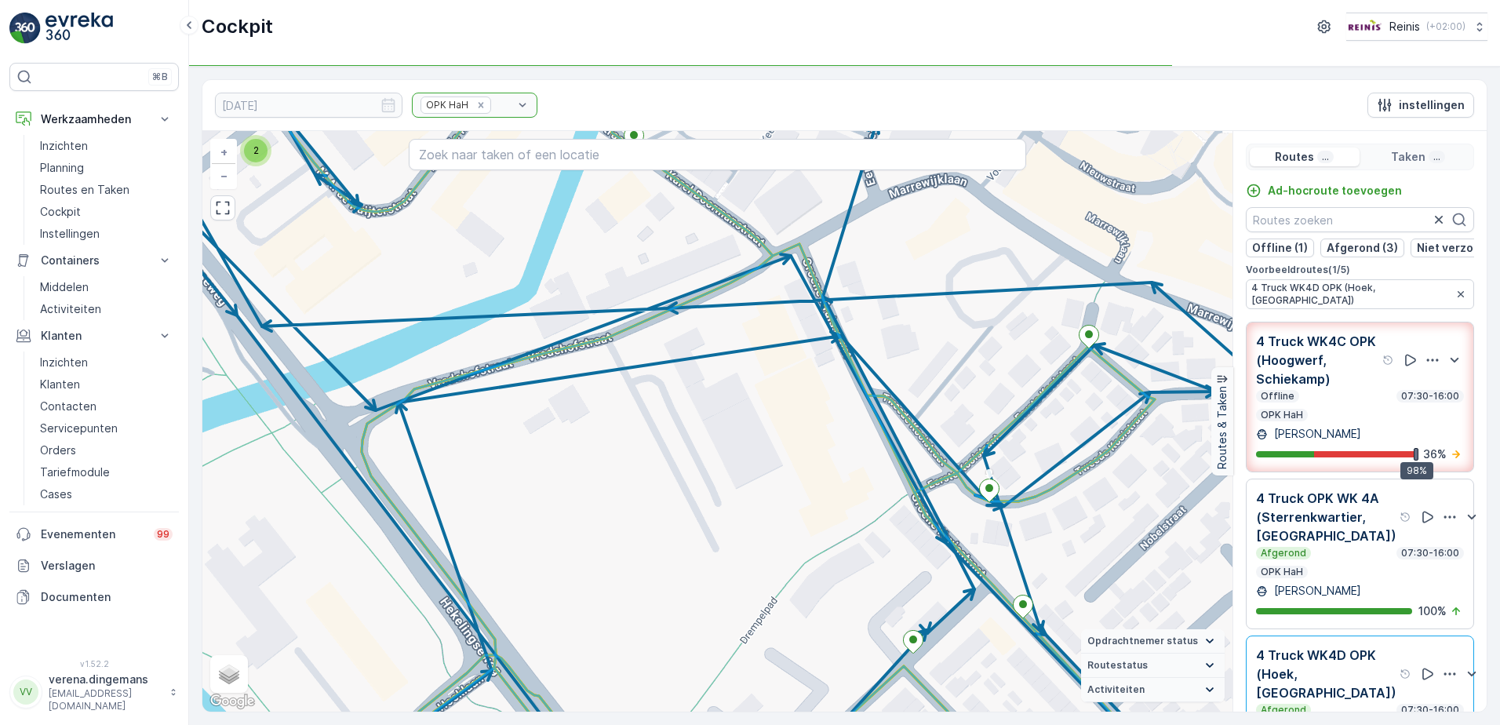
scroll to position [157, 0]
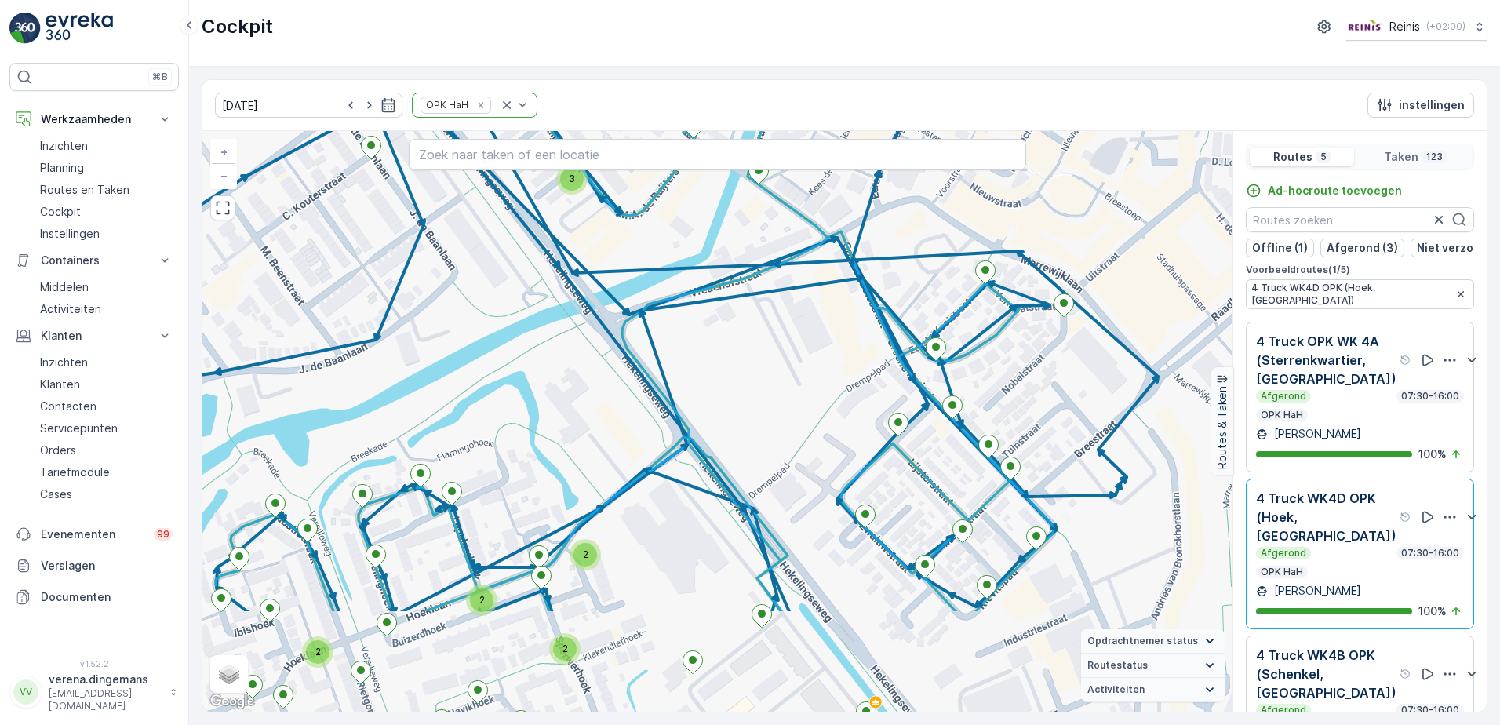
drag, startPoint x: 879, startPoint y: 606, endPoint x: 855, endPoint y: 447, distance: 160.4
click at [855, 447] on div "2 2 2 2 2 2 2 2 2 2 2 2 3 3 + − Satelliet stappenplan Terrein Hybride Leaflet S…" at bounding box center [717, 421] width 1030 height 581
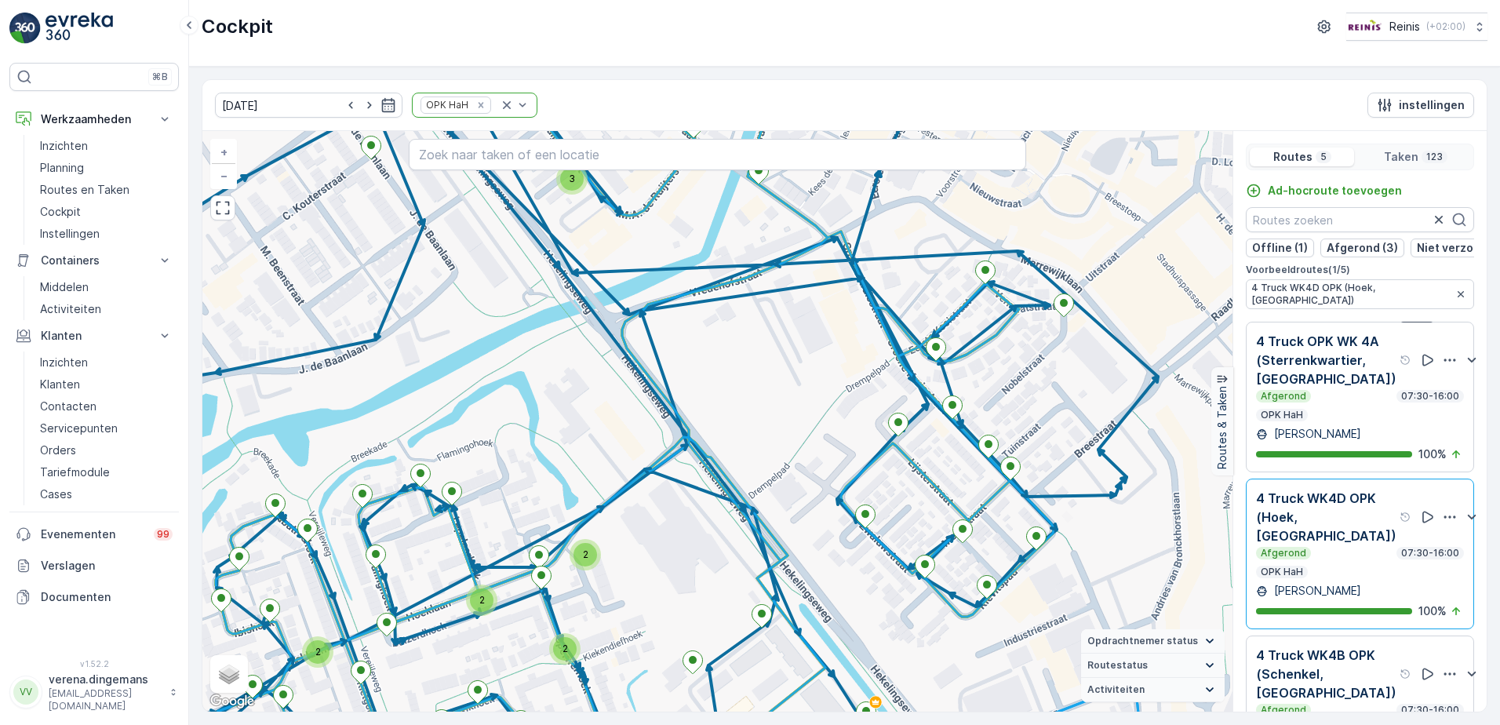
click at [1339, 559] on div "Afgerond 07:30-16:00" at bounding box center [1360, 553] width 208 height 13
